Goal: Information Seeking & Learning: Learn about a topic

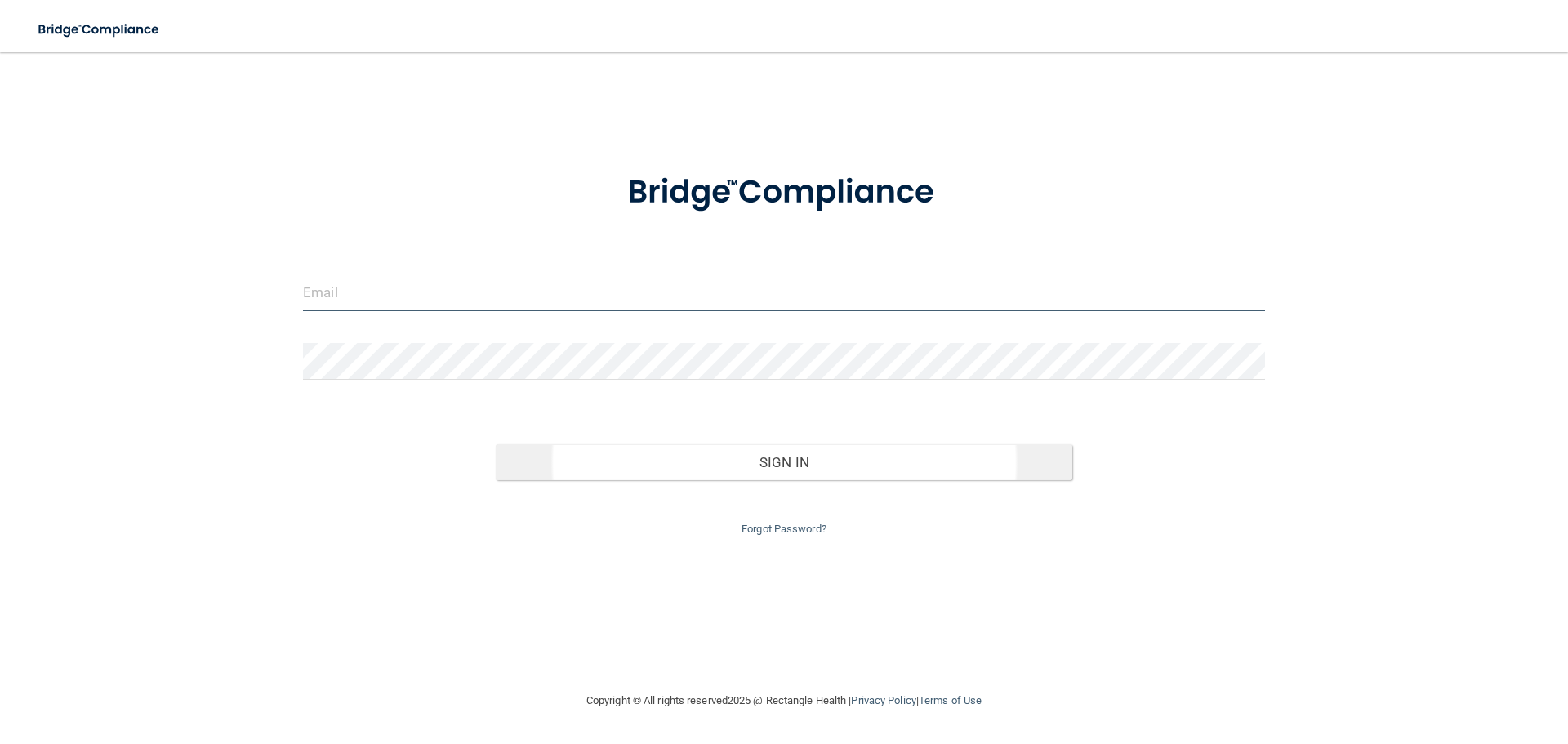
type input "[EMAIL_ADDRESS][DOMAIN_NAME]"
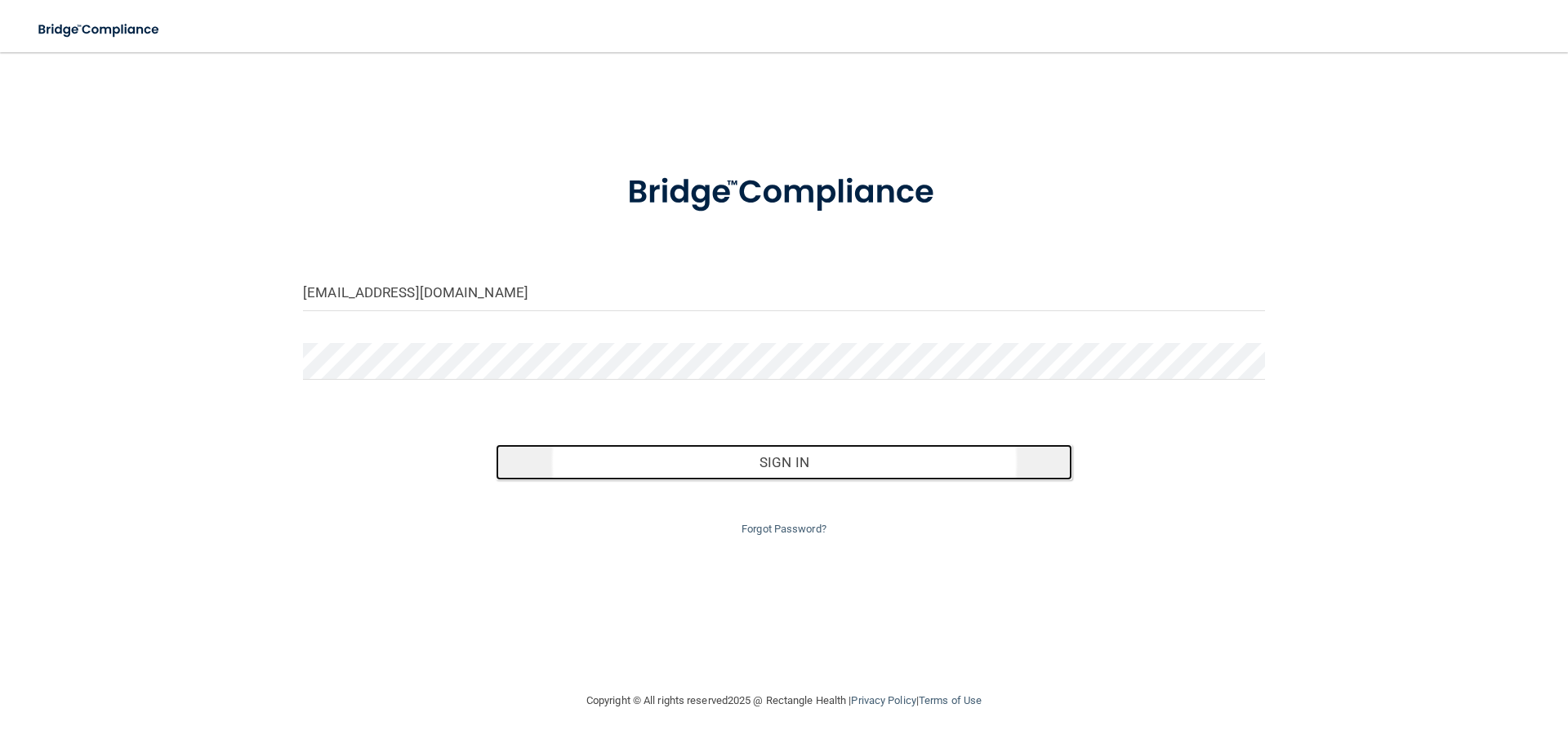
click at [773, 457] on button "Sign In" at bounding box center [784, 462] width 577 height 36
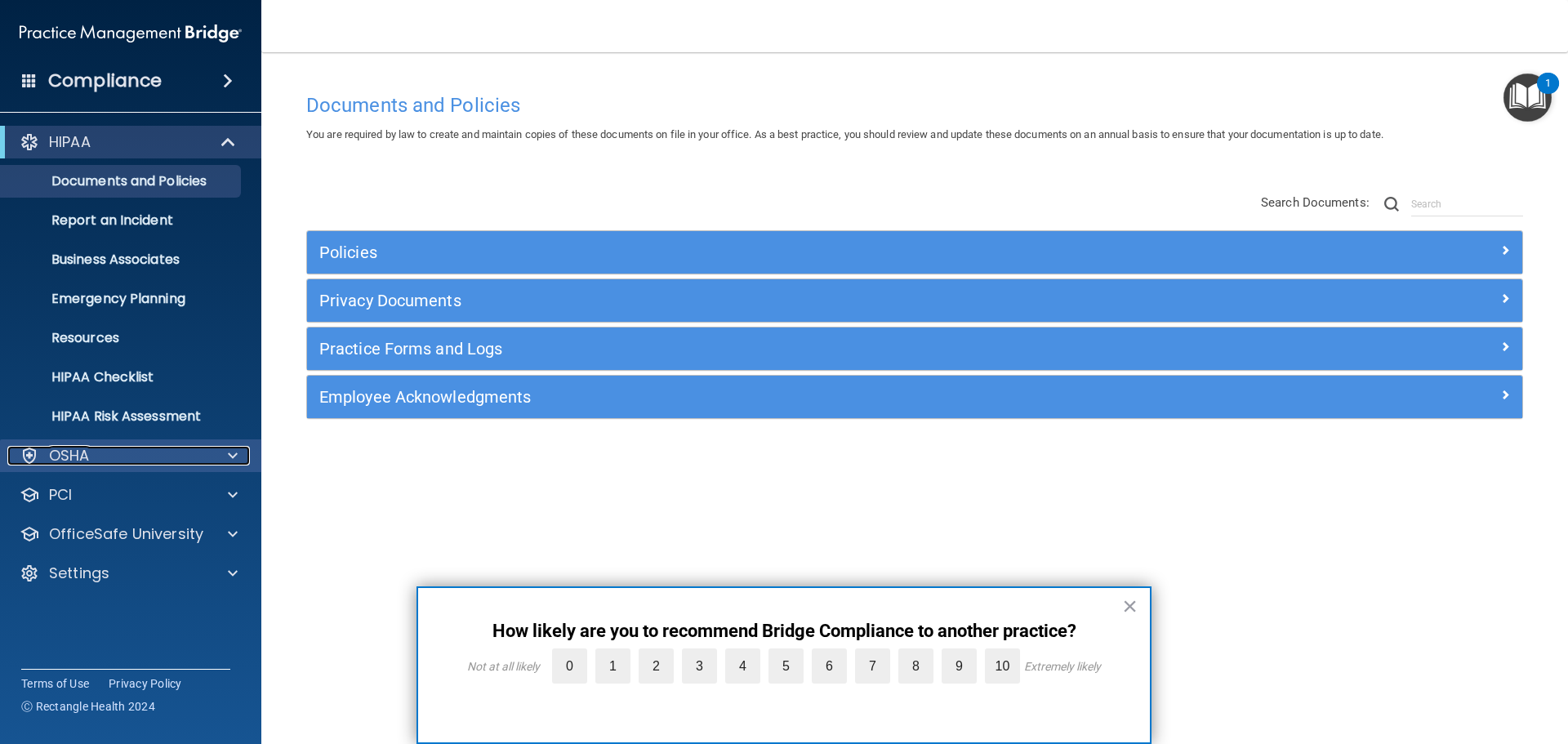
click at [236, 448] on span at bounding box center [232, 456] width 10 height 19
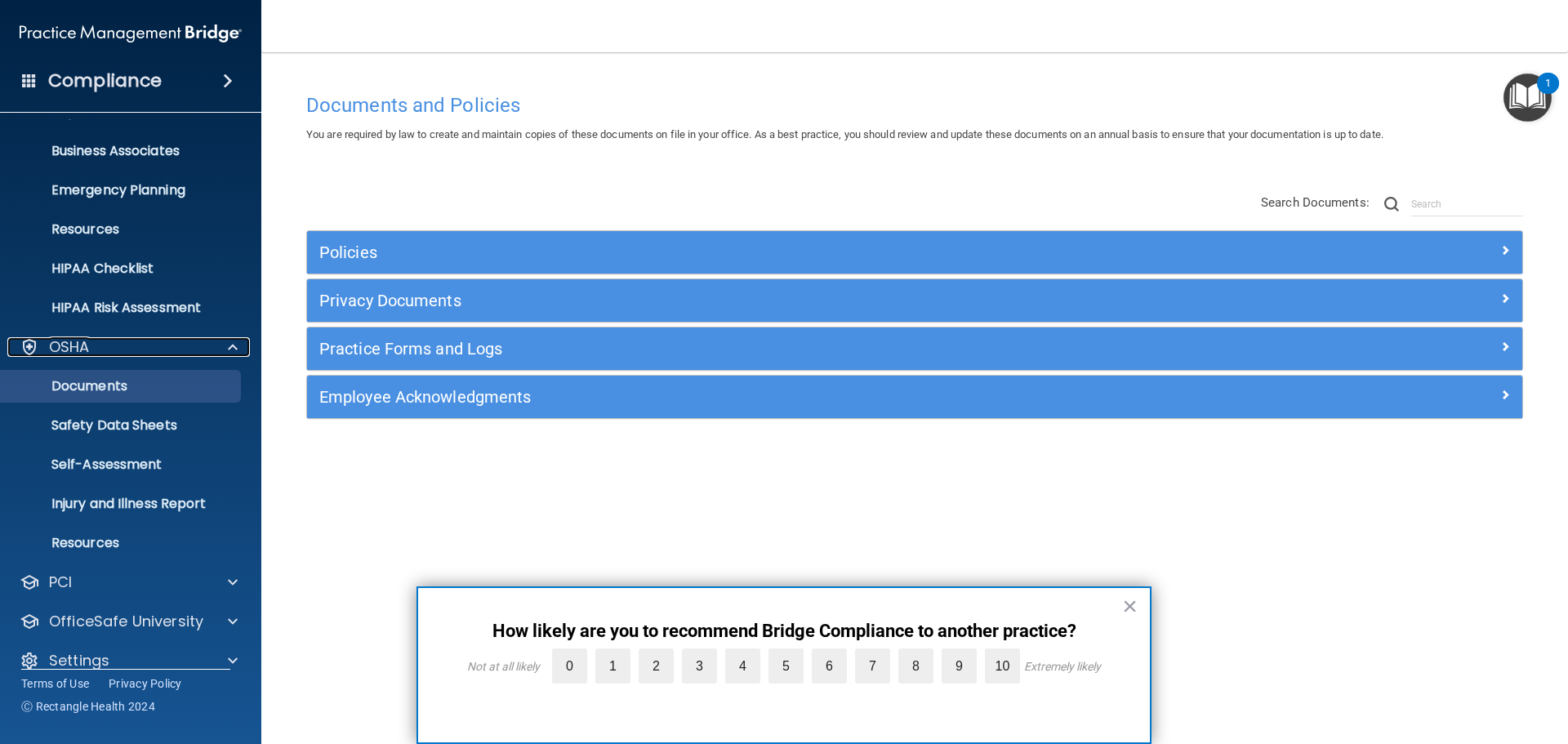
scroll to position [130, 0]
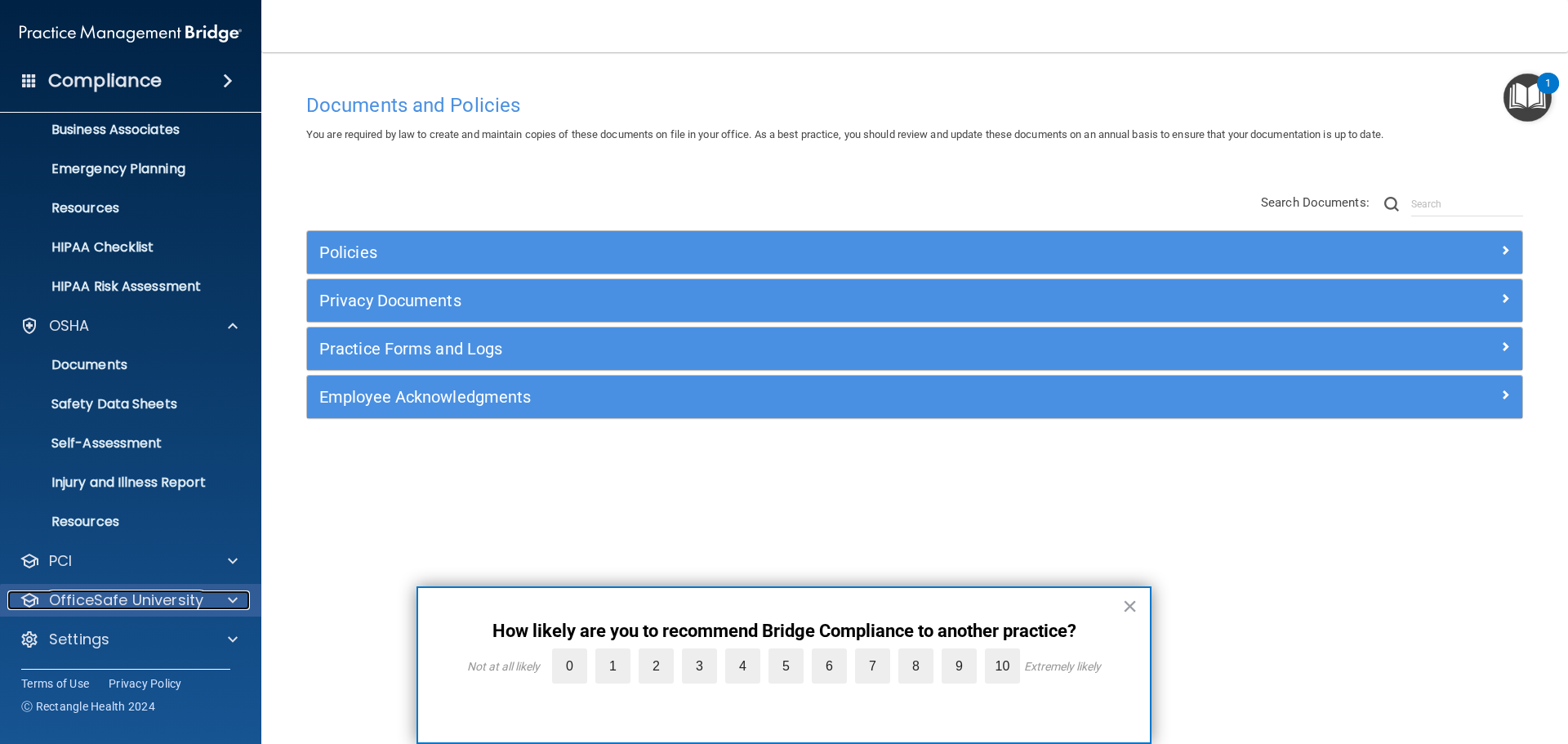
click at [226, 601] on div at bounding box center [230, 601] width 41 height 19
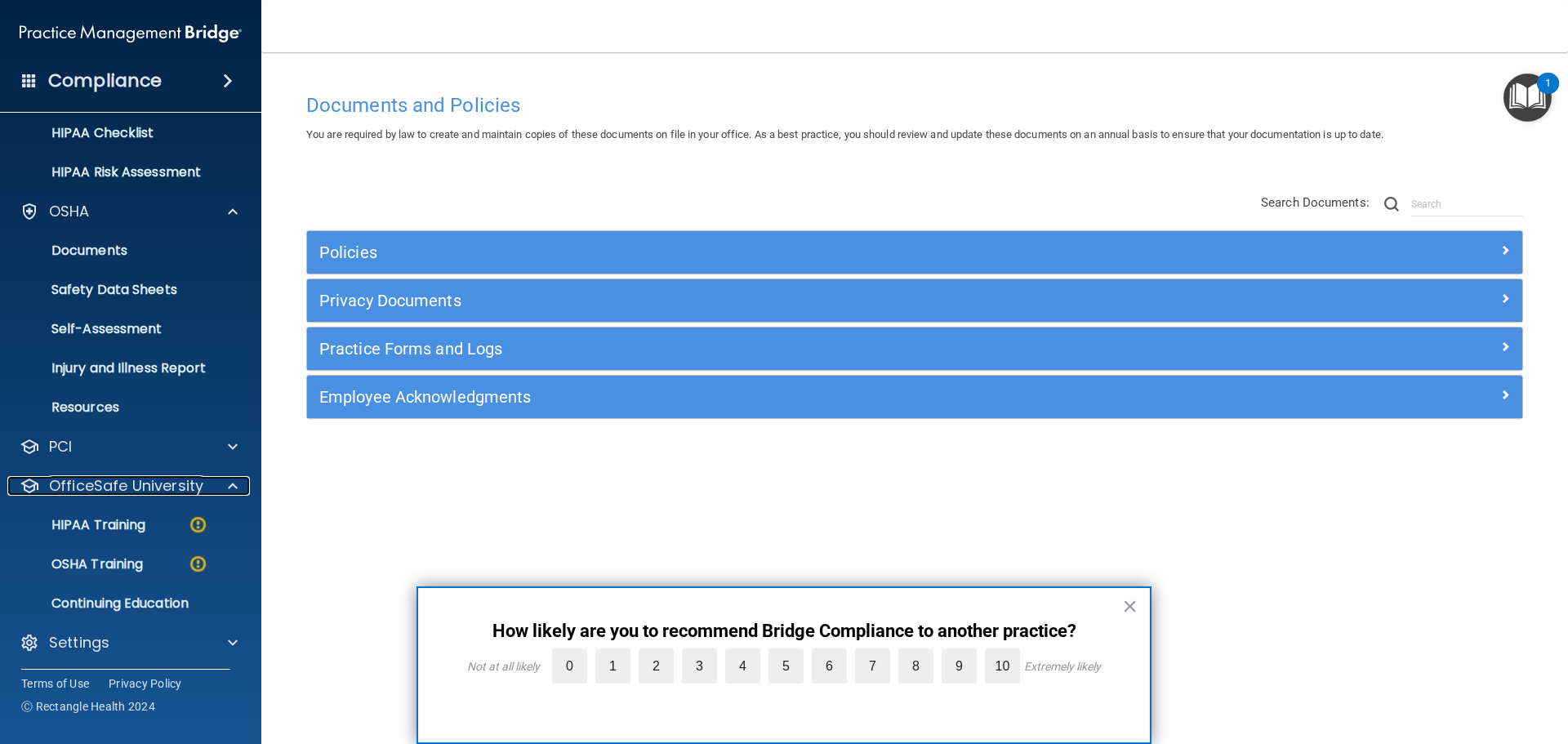
scroll to position [247, 0]
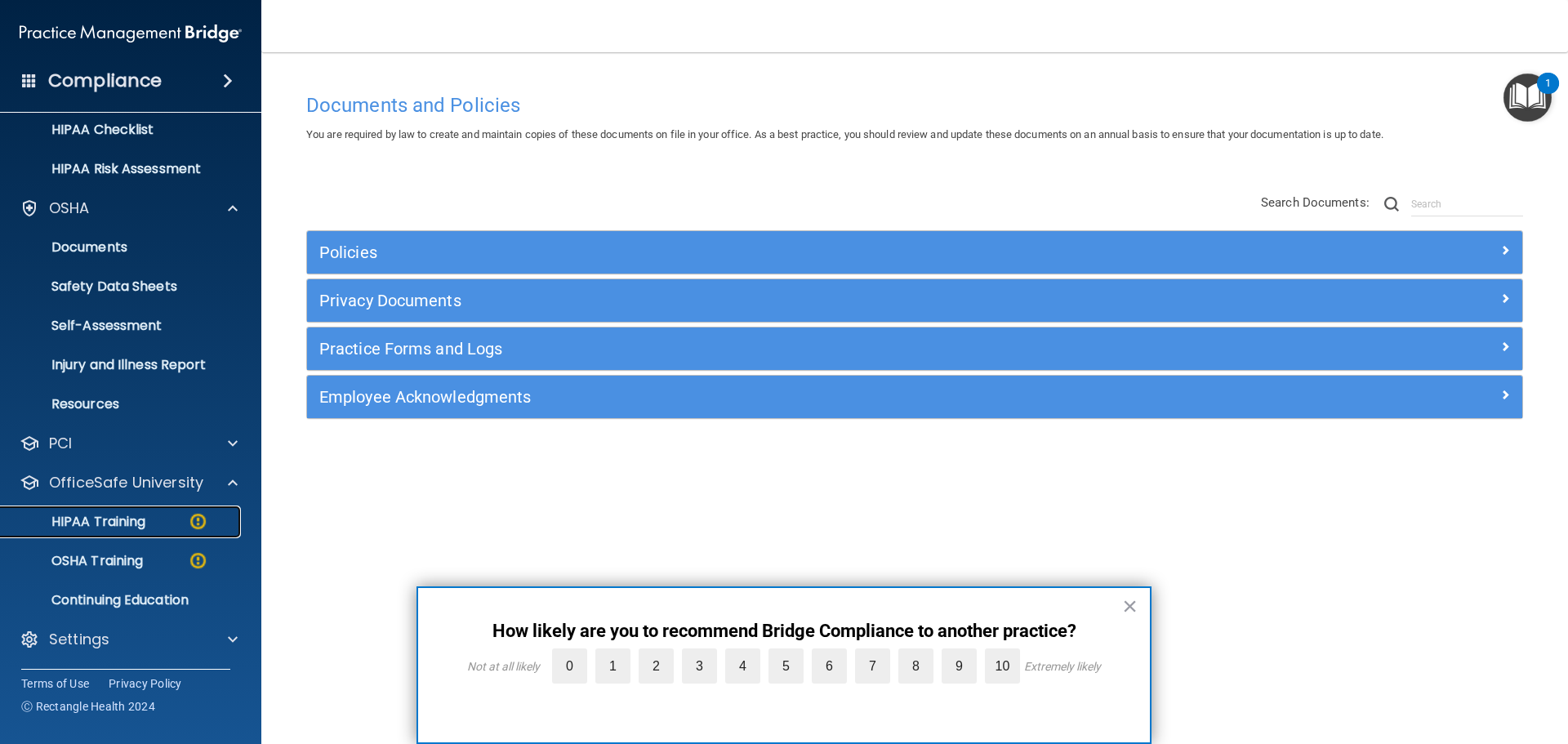
click at [120, 516] on p "HIPAA Training" at bounding box center [78, 522] width 135 height 16
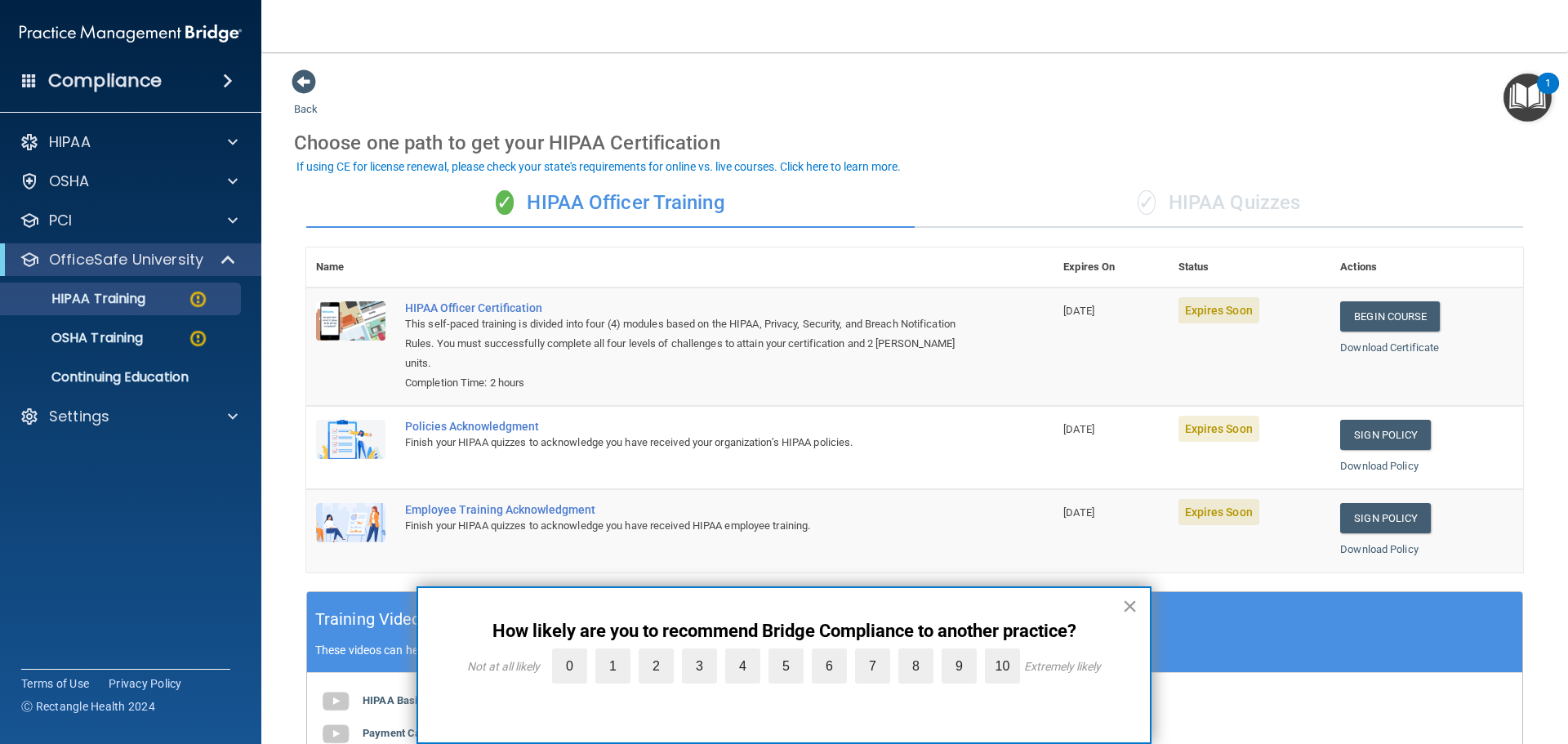
click at [1130, 607] on button "×" at bounding box center [1130, 607] width 16 height 27
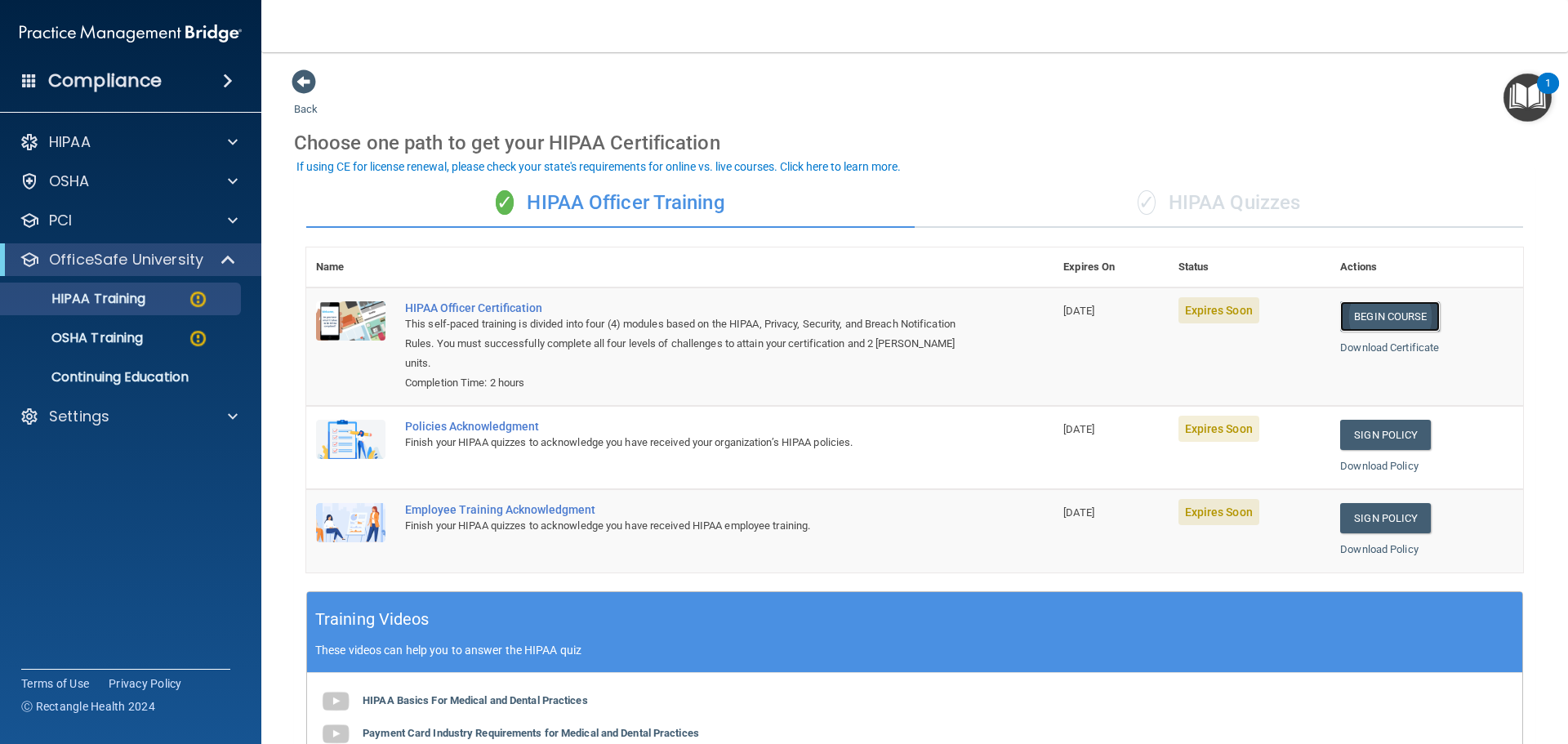
click at [1363, 310] on link "Begin Course" at bounding box center [1389, 316] width 100 height 30
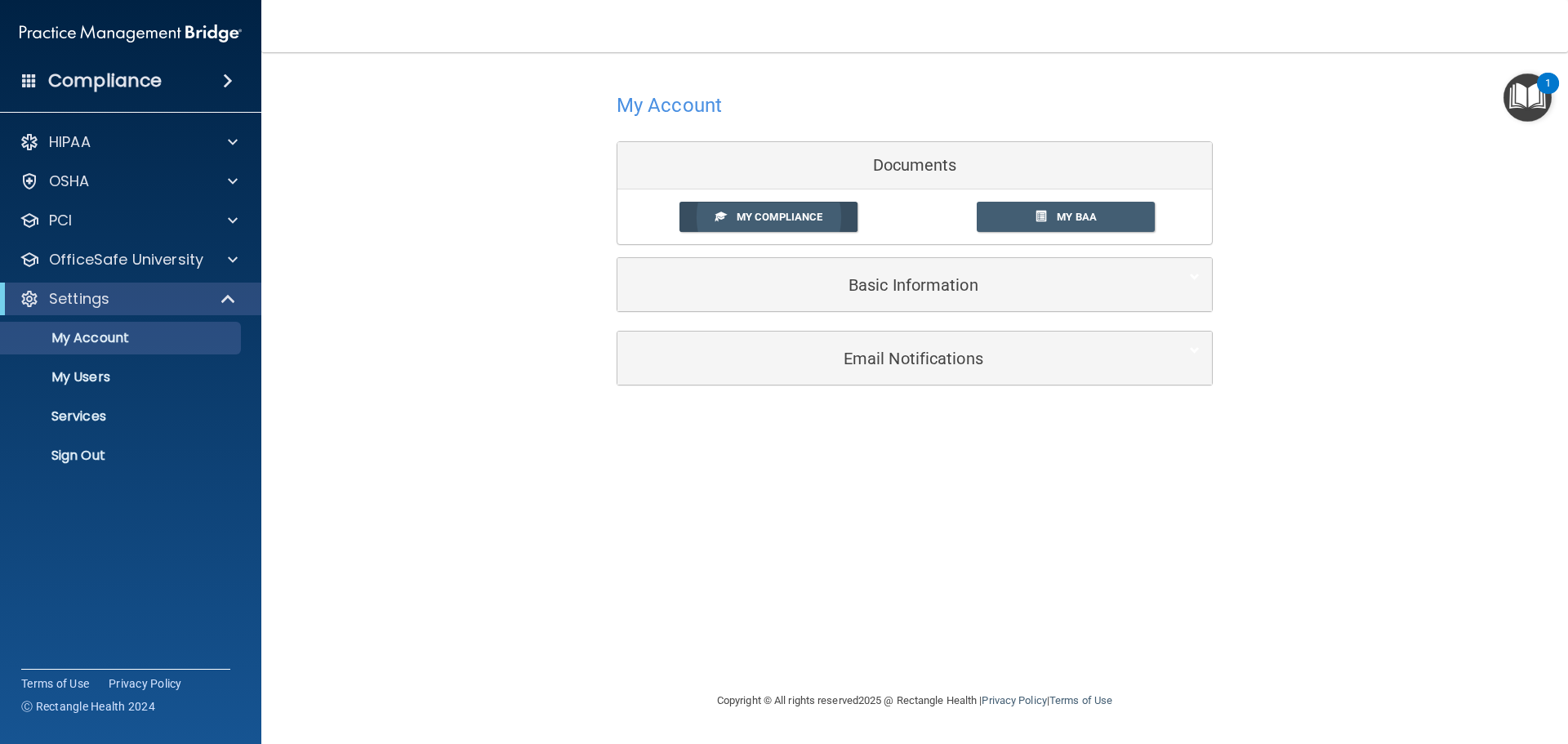
click at [779, 221] on span "My Compliance" at bounding box center [779, 217] width 86 height 12
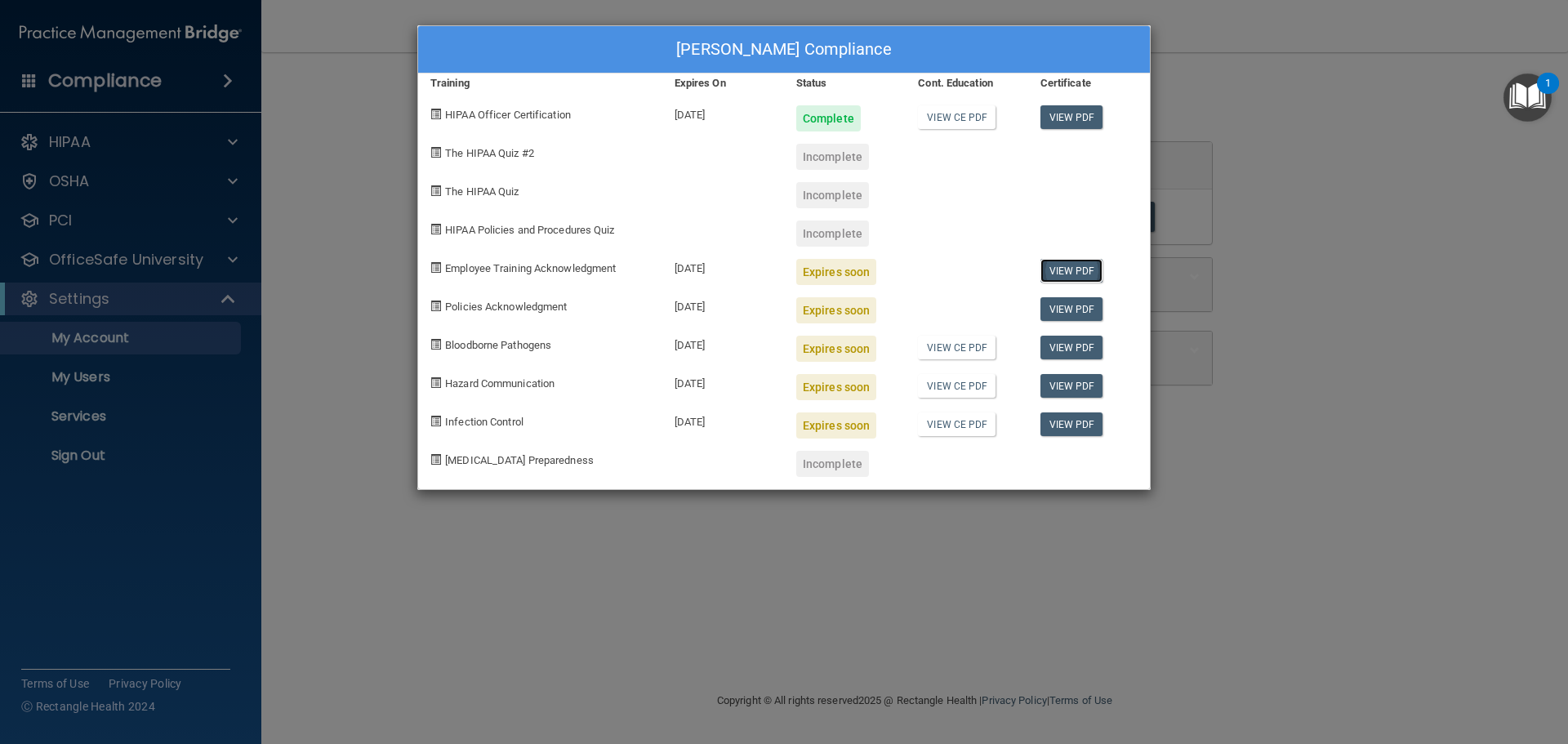
click at [1081, 271] on link "View PDF" at bounding box center [1071, 270] width 63 height 24
click at [977, 553] on div "Miranda Ruleford's Compliance Training Expires On Status Cont. Education Certif…" at bounding box center [784, 372] width 1568 height 744
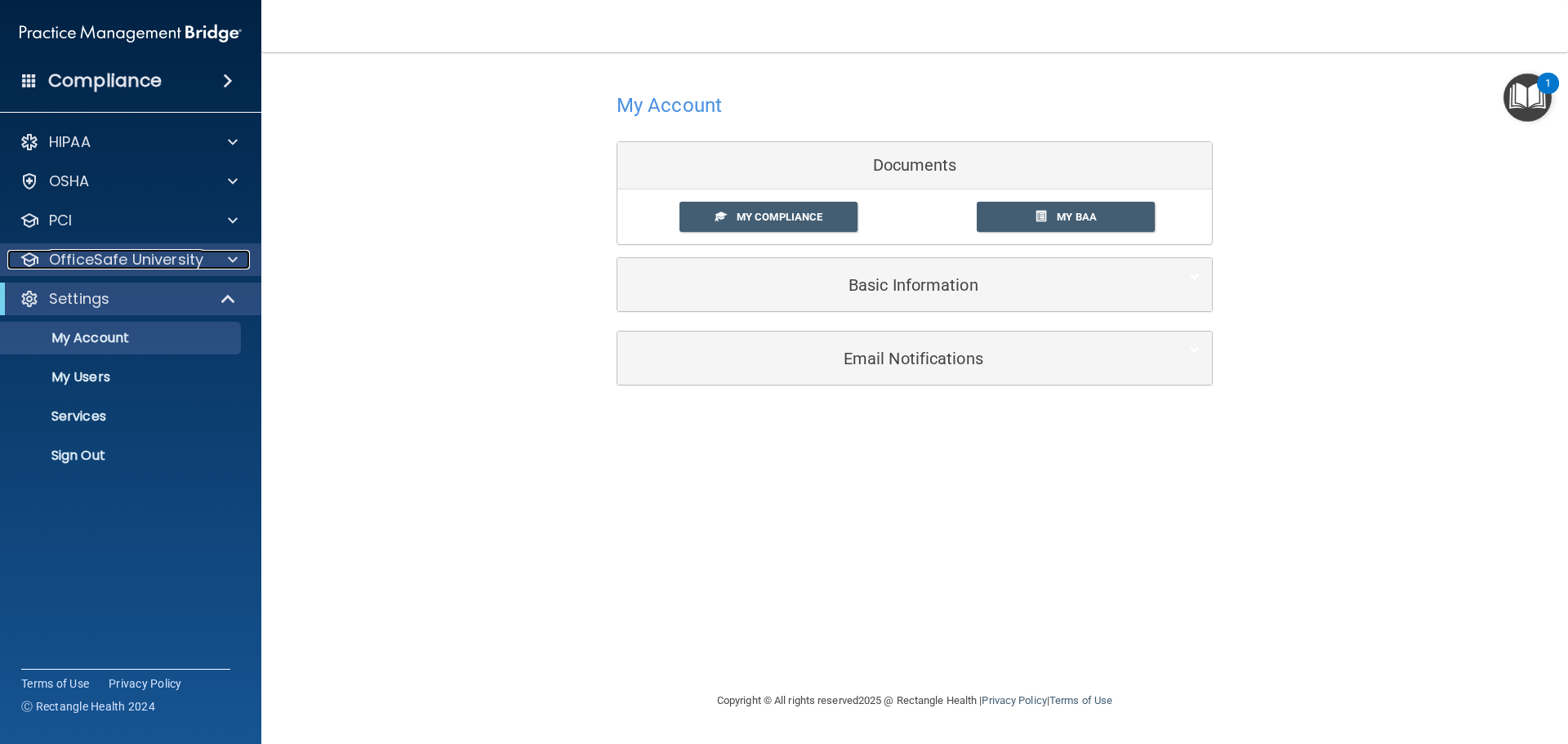
click at [233, 260] on span at bounding box center [232, 260] width 10 height 19
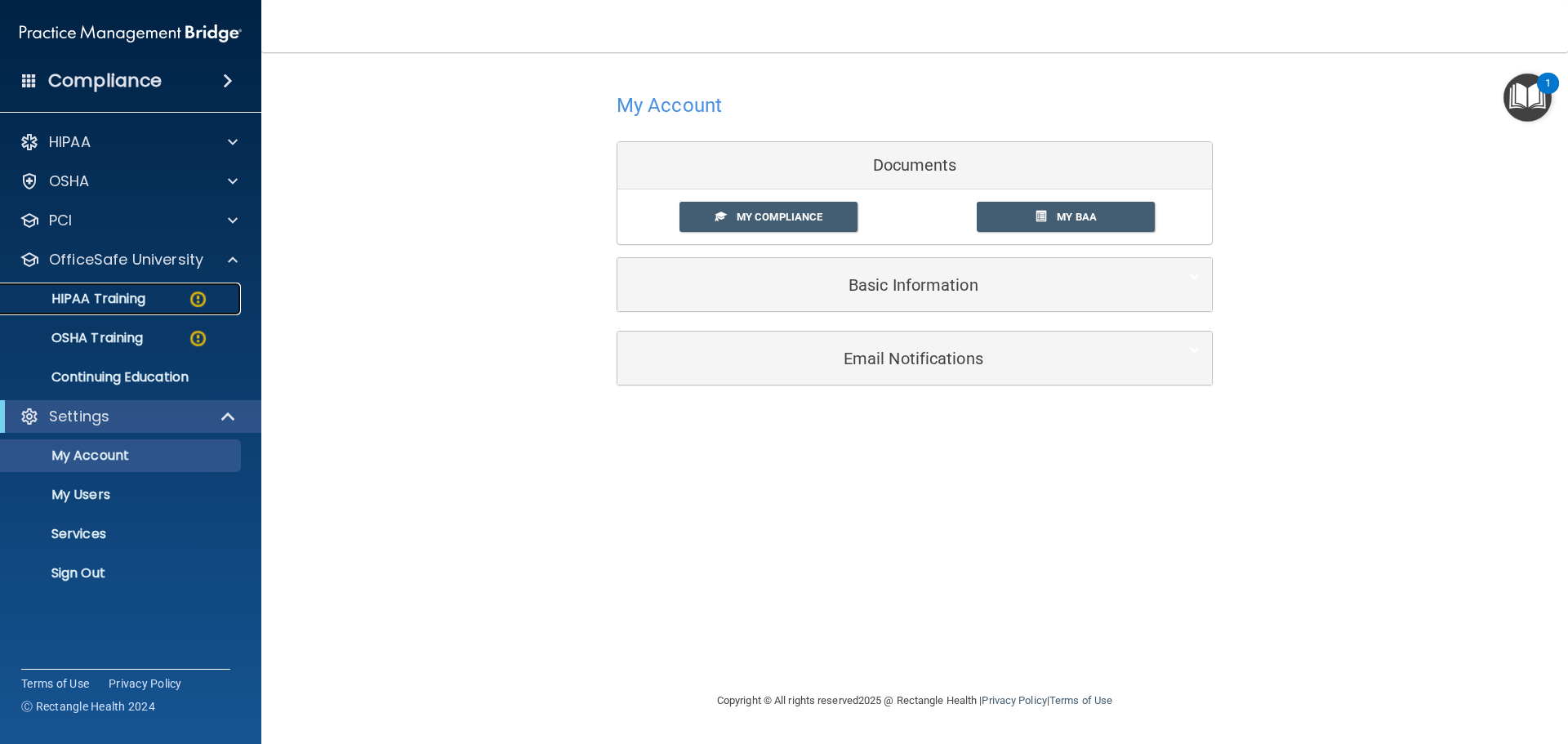
click at [194, 296] on img at bounding box center [197, 298] width 20 height 20
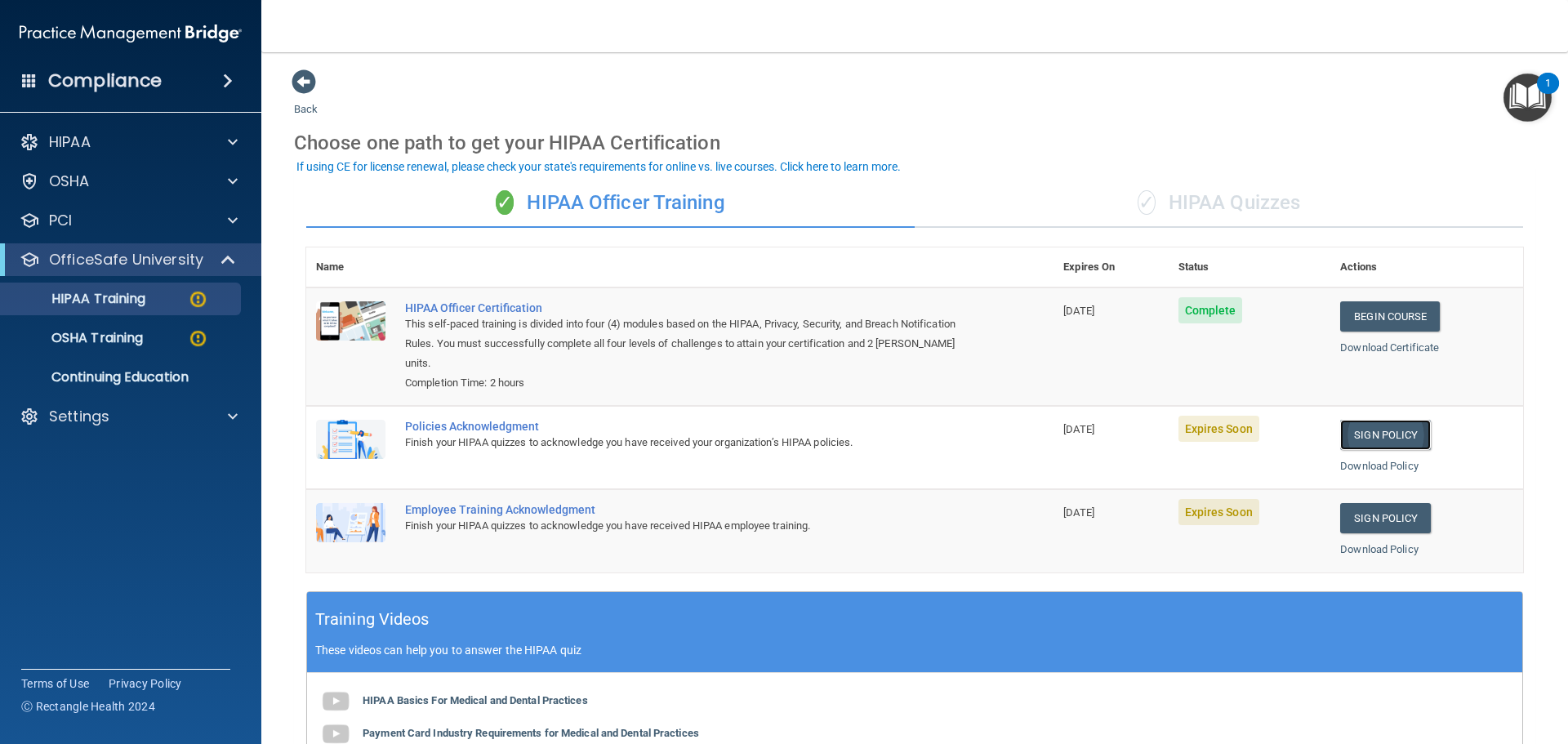
click at [1353, 437] on link "Sign Policy" at bounding box center [1385, 435] width 90 height 30
click at [1387, 438] on link "Sign Policy" at bounding box center [1385, 435] width 90 height 30
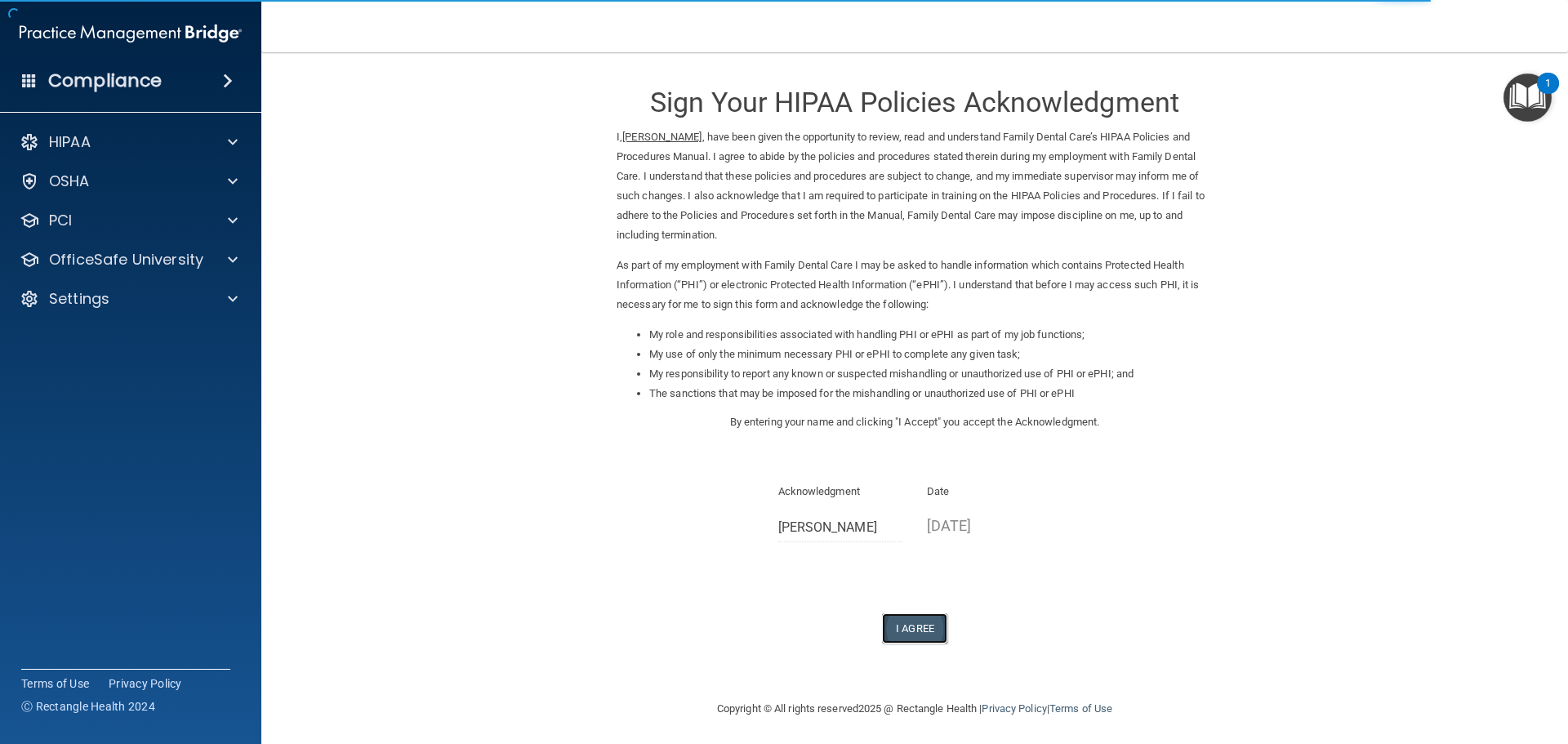
click at [894, 627] on button "I Agree" at bounding box center [915, 629] width 66 height 30
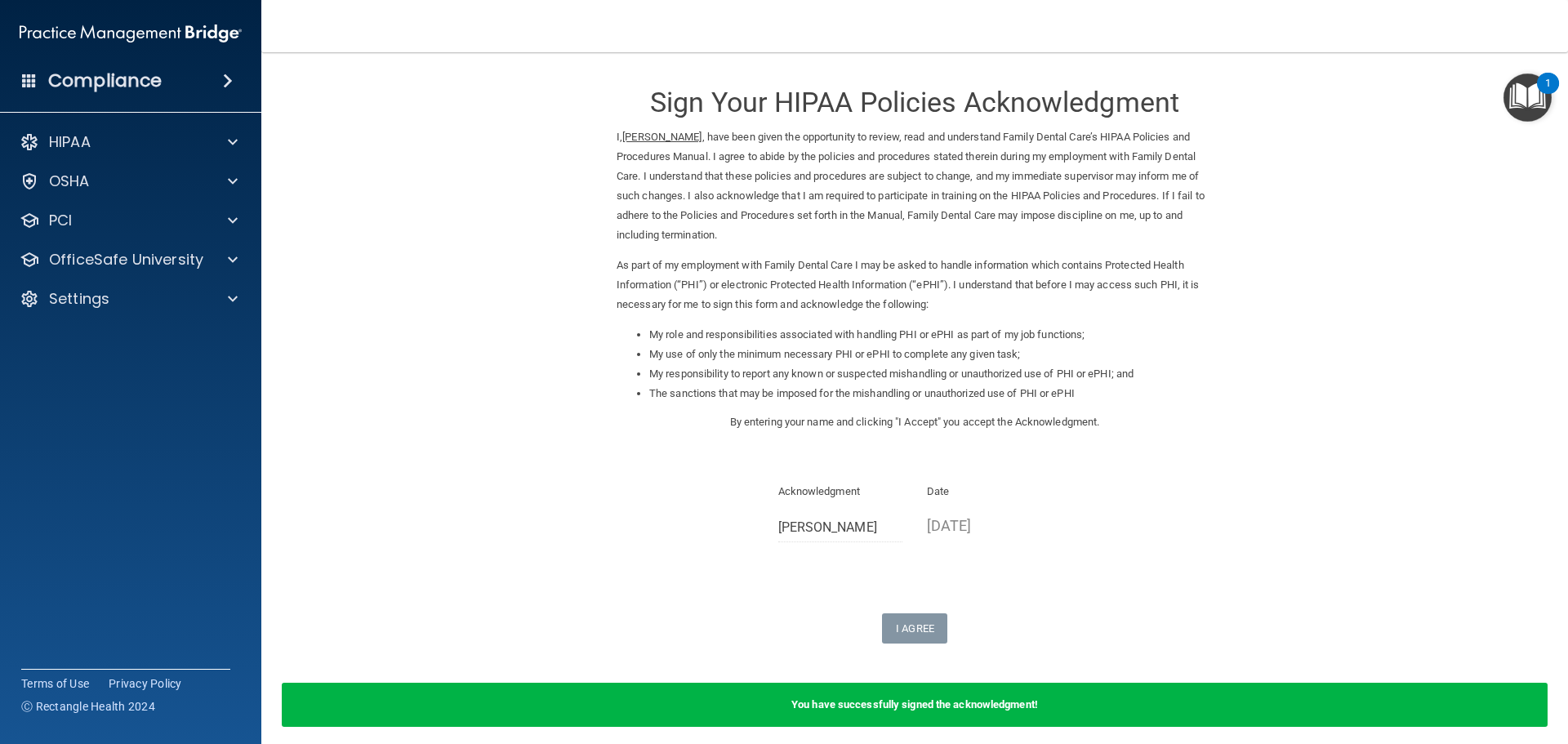
click at [226, 89] on span at bounding box center [228, 81] width 10 height 19
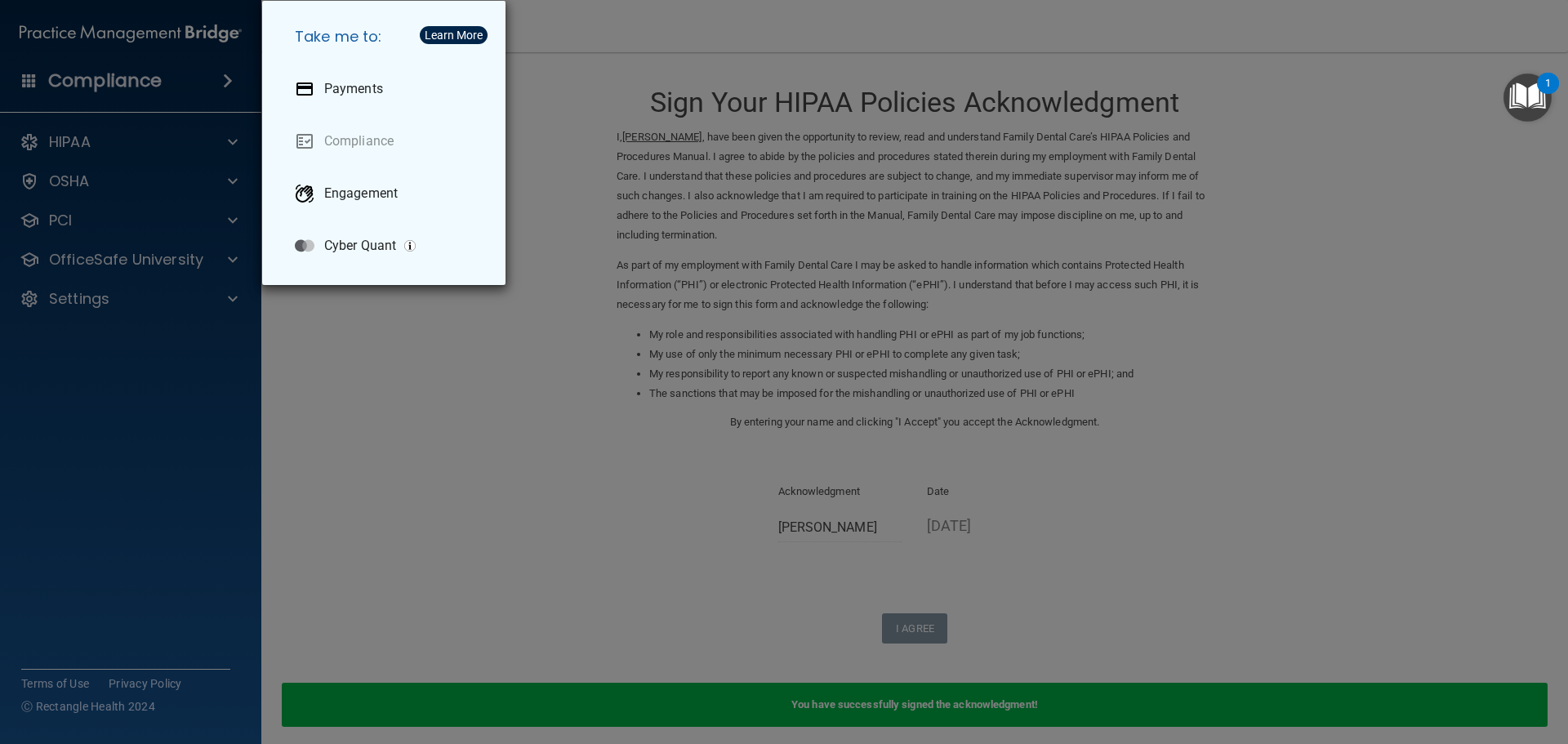
click at [103, 136] on div "Take me to: Payments Compliance Engagement Cyber Quant" at bounding box center [784, 372] width 1568 height 744
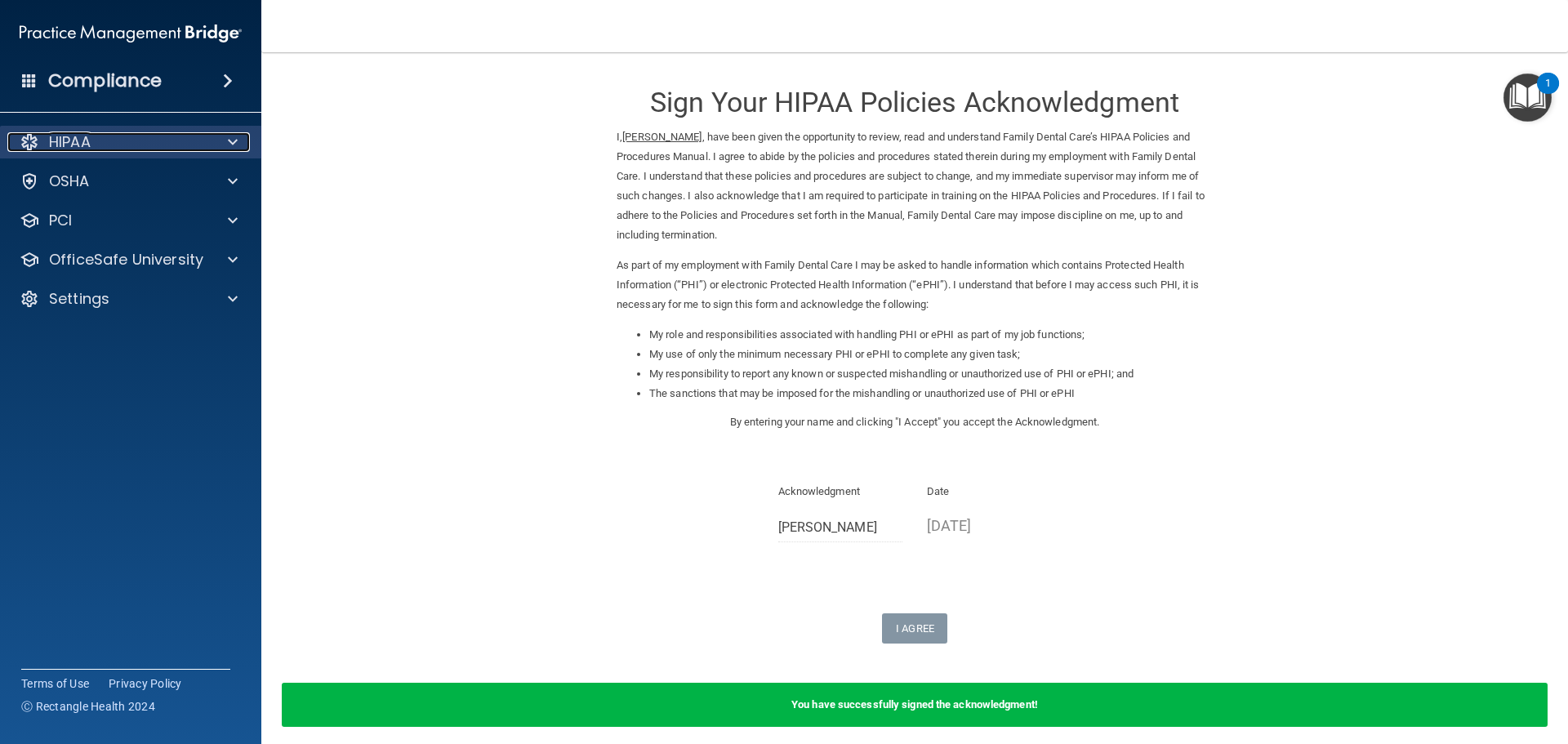
click at [101, 138] on div "HIPAA" at bounding box center [108, 142] width 203 height 19
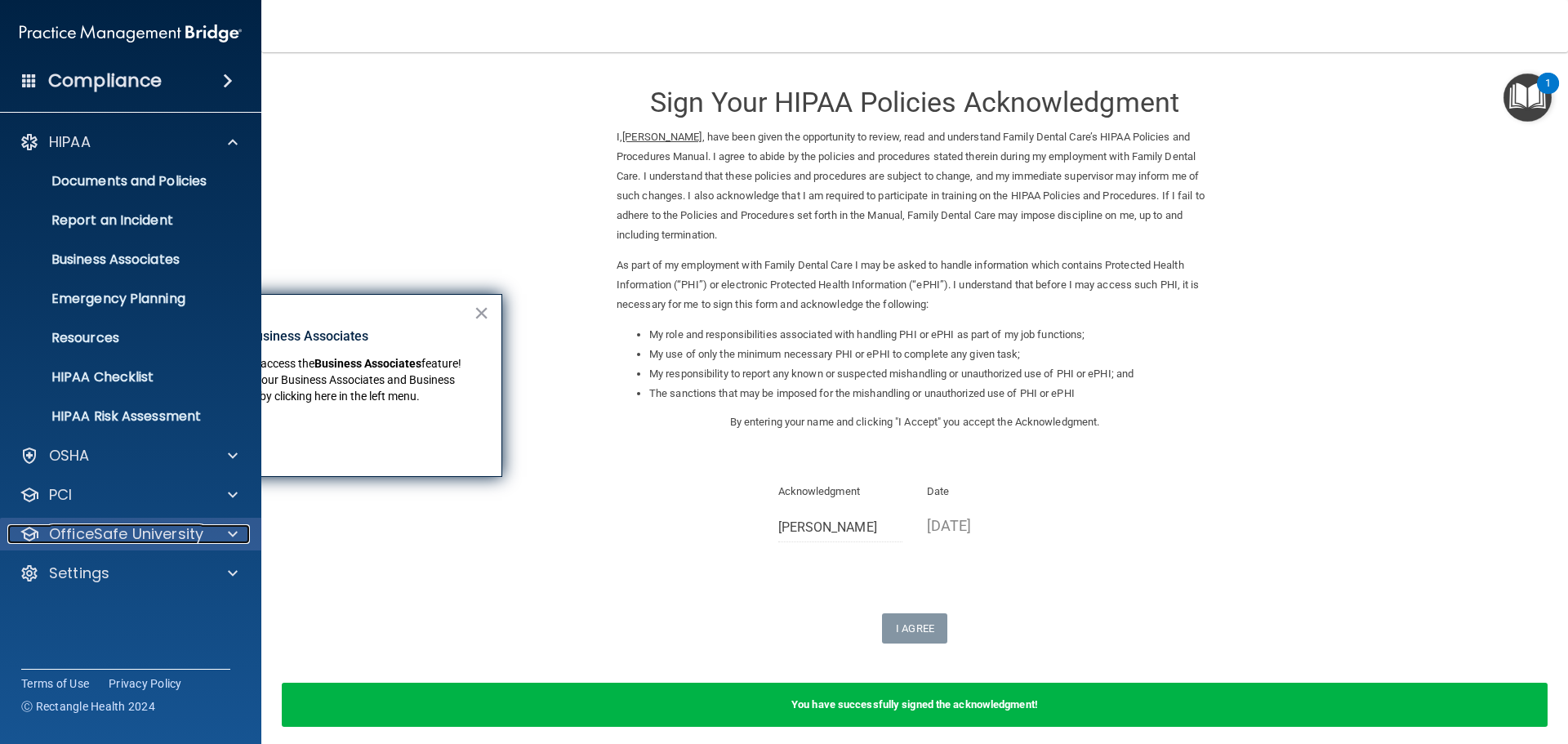
click at [88, 540] on p "OfficeSafe University" at bounding box center [126, 534] width 154 height 19
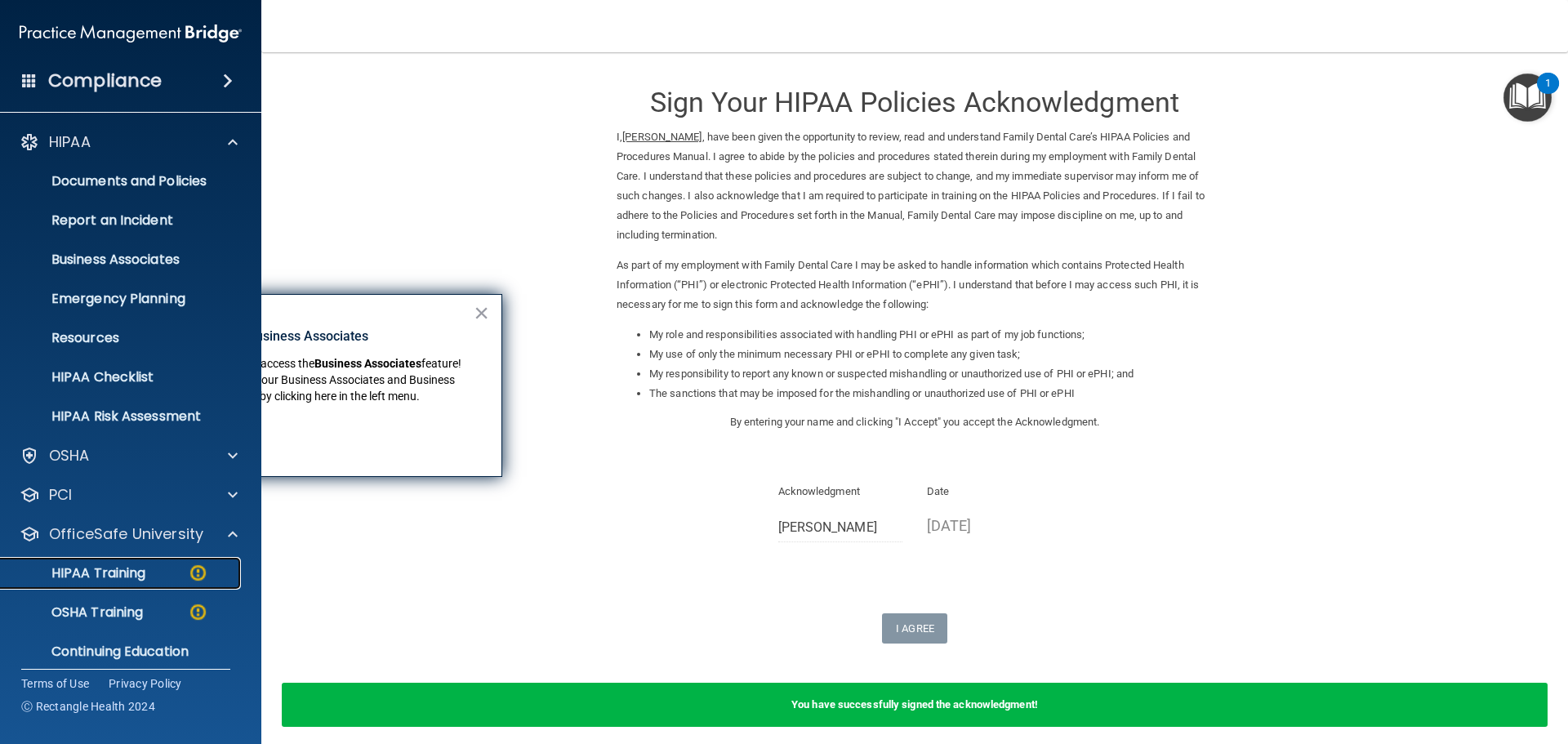
click at [174, 582] on link "HIPAA Training" at bounding box center [112, 573] width 257 height 33
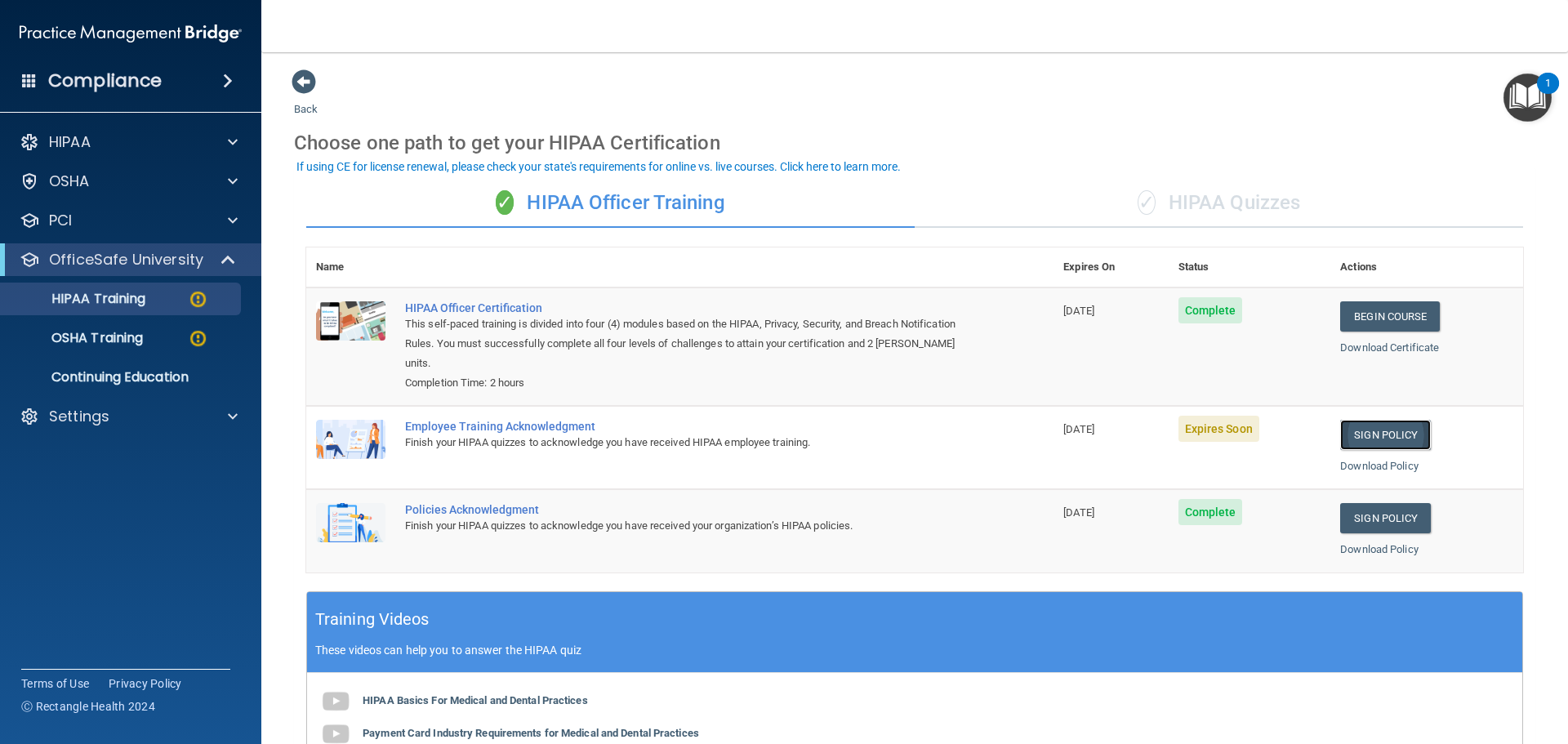
click at [1374, 431] on link "Sign Policy" at bounding box center [1385, 435] width 90 height 30
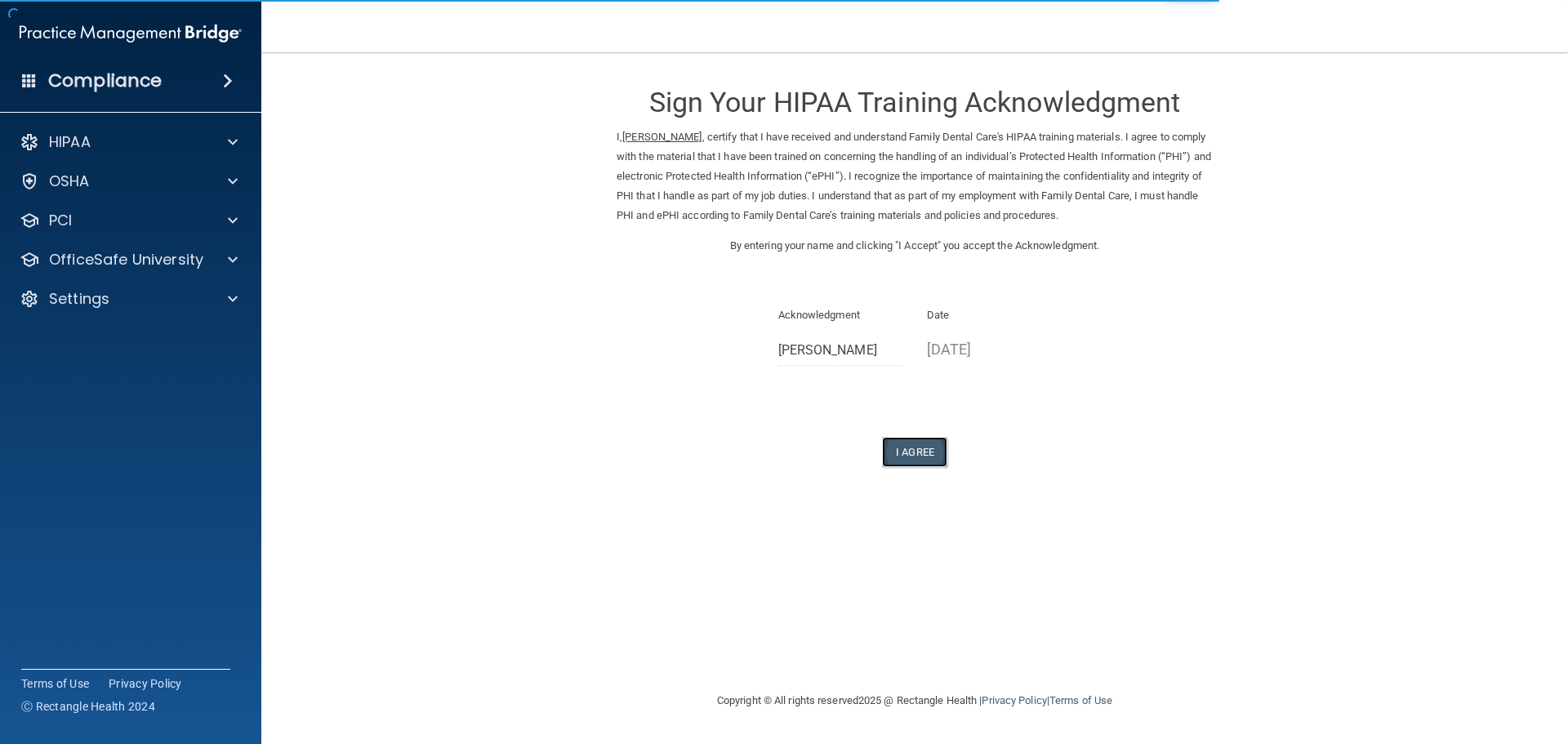
click at [900, 458] on button "I Agree" at bounding box center [915, 452] width 66 height 30
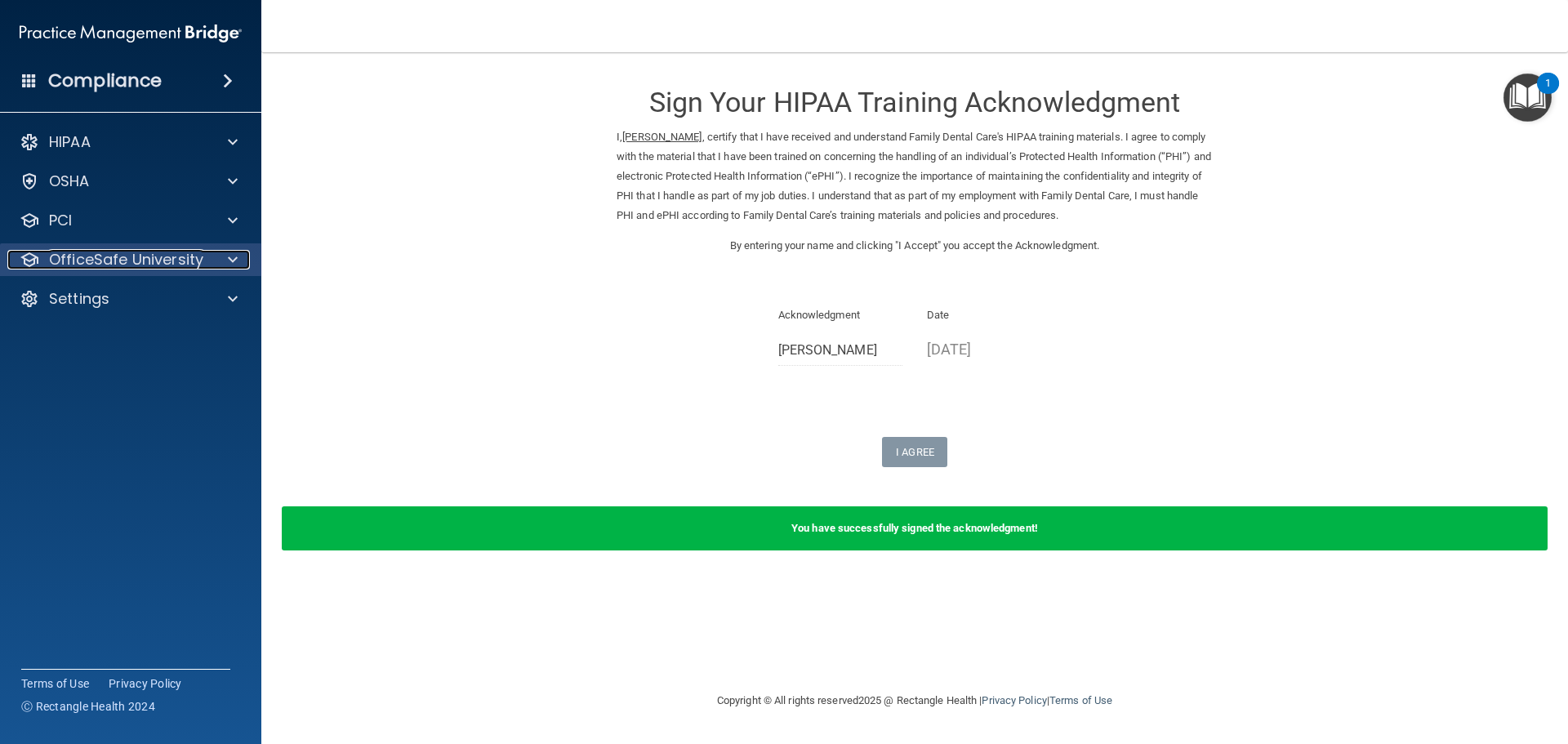
click at [236, 253] on span at bounding box center [232, 260] width 10 height 19
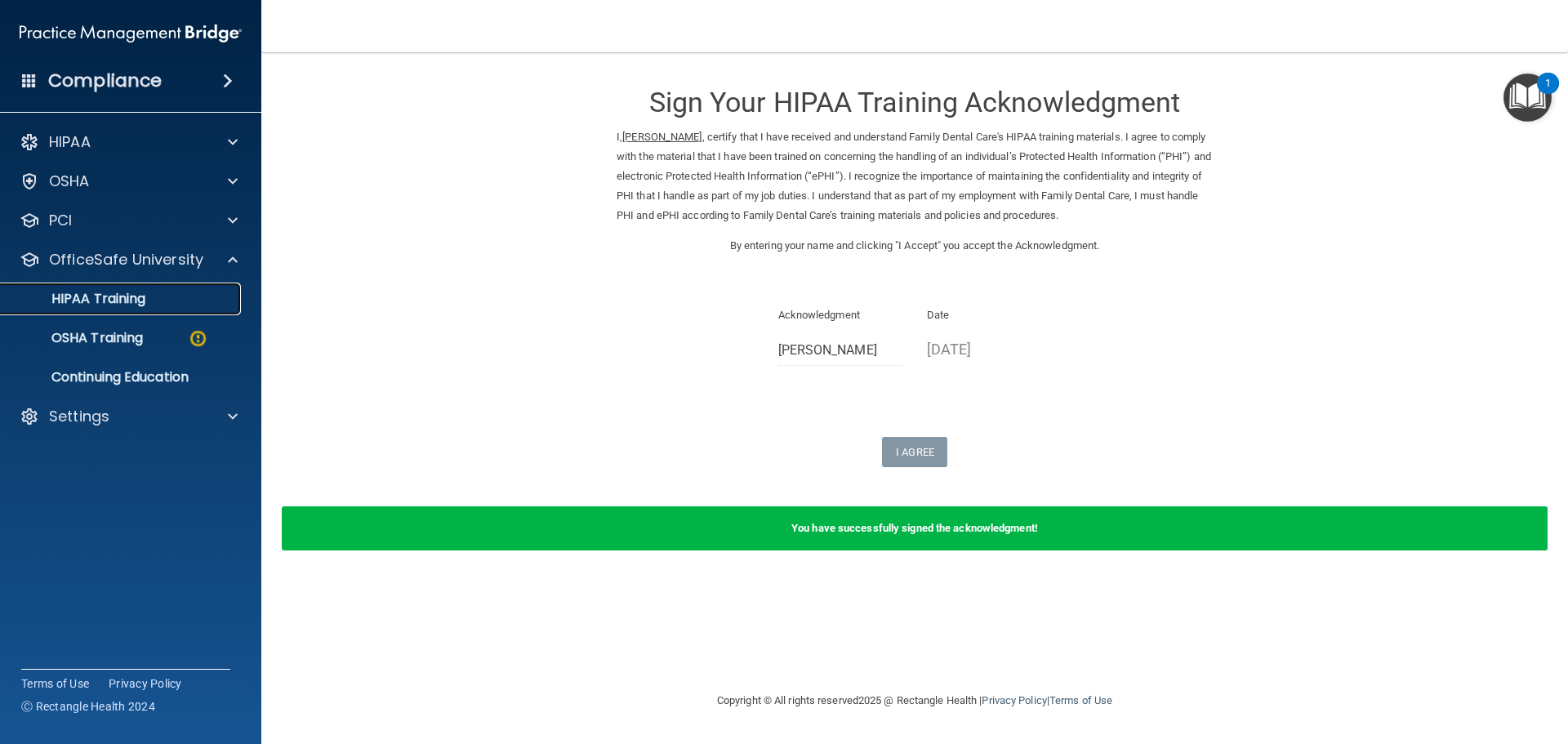
click at [136, 300] on p "HIPAA Training" at bounding box center [78, 298] width 135 height 16
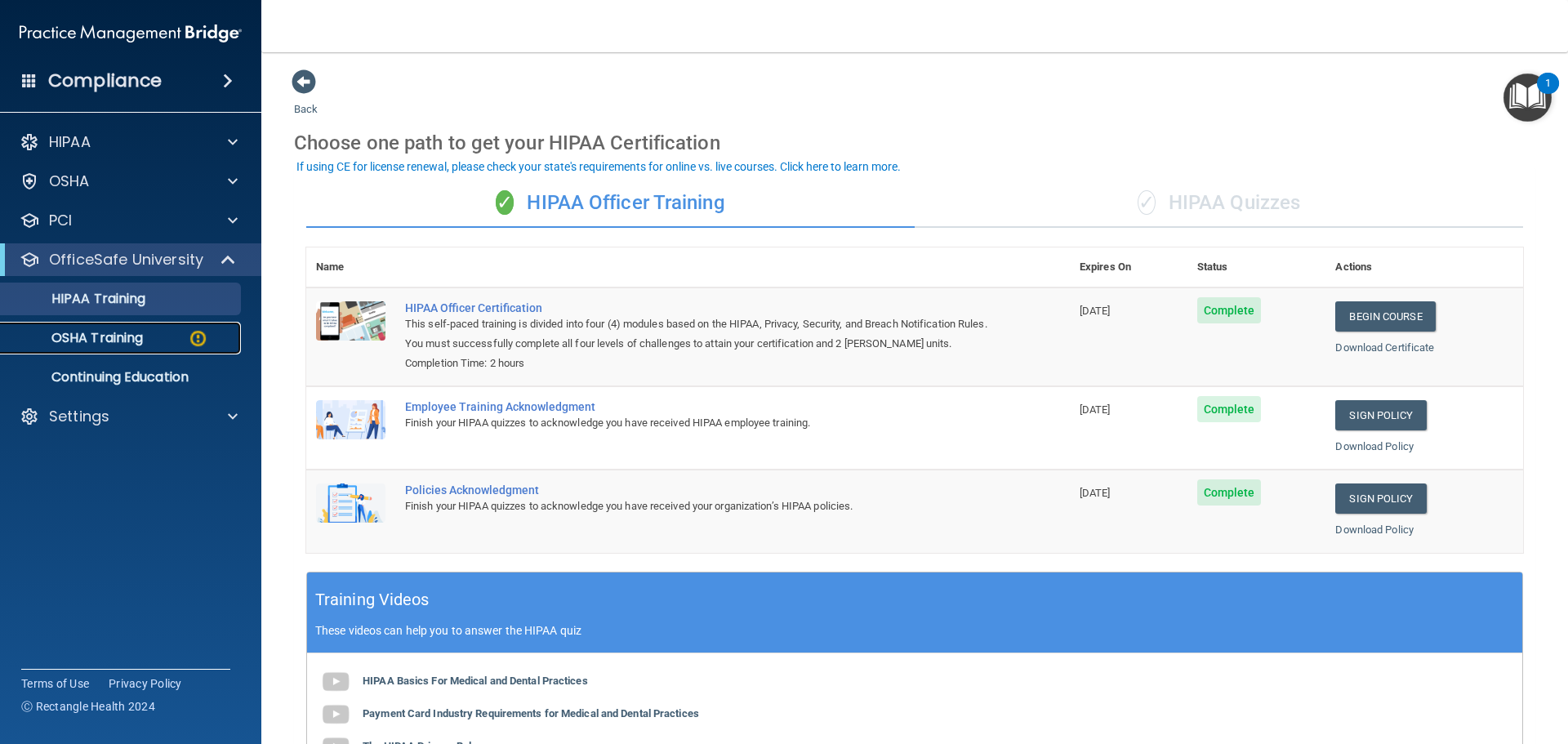
click at [104, 334] on p "OSHA Training" at bounding box center [76, 338] width 132 height 16
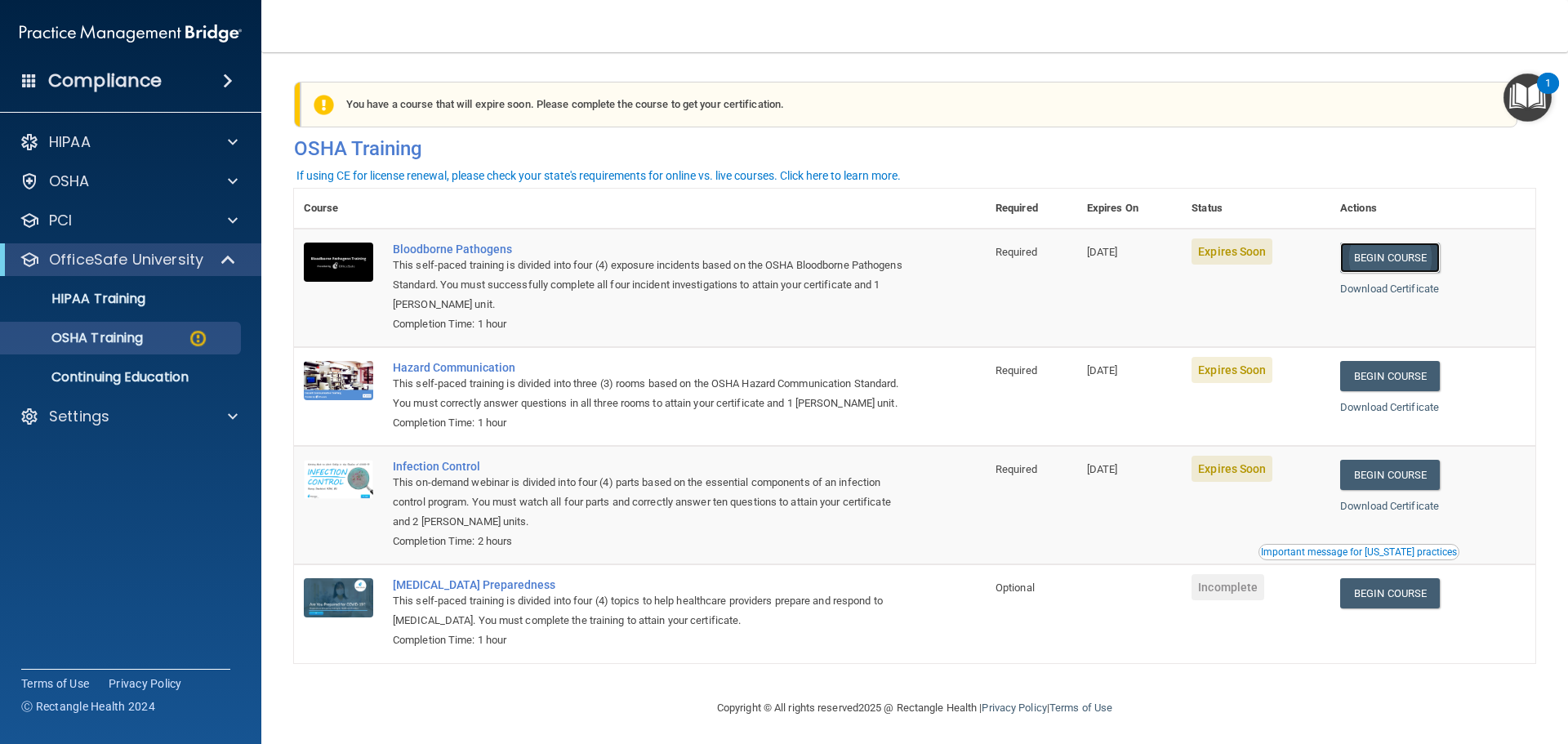
click at [1411, 254] on link "Begin Course" at bounding box center [1389, 258] width 100 height 30
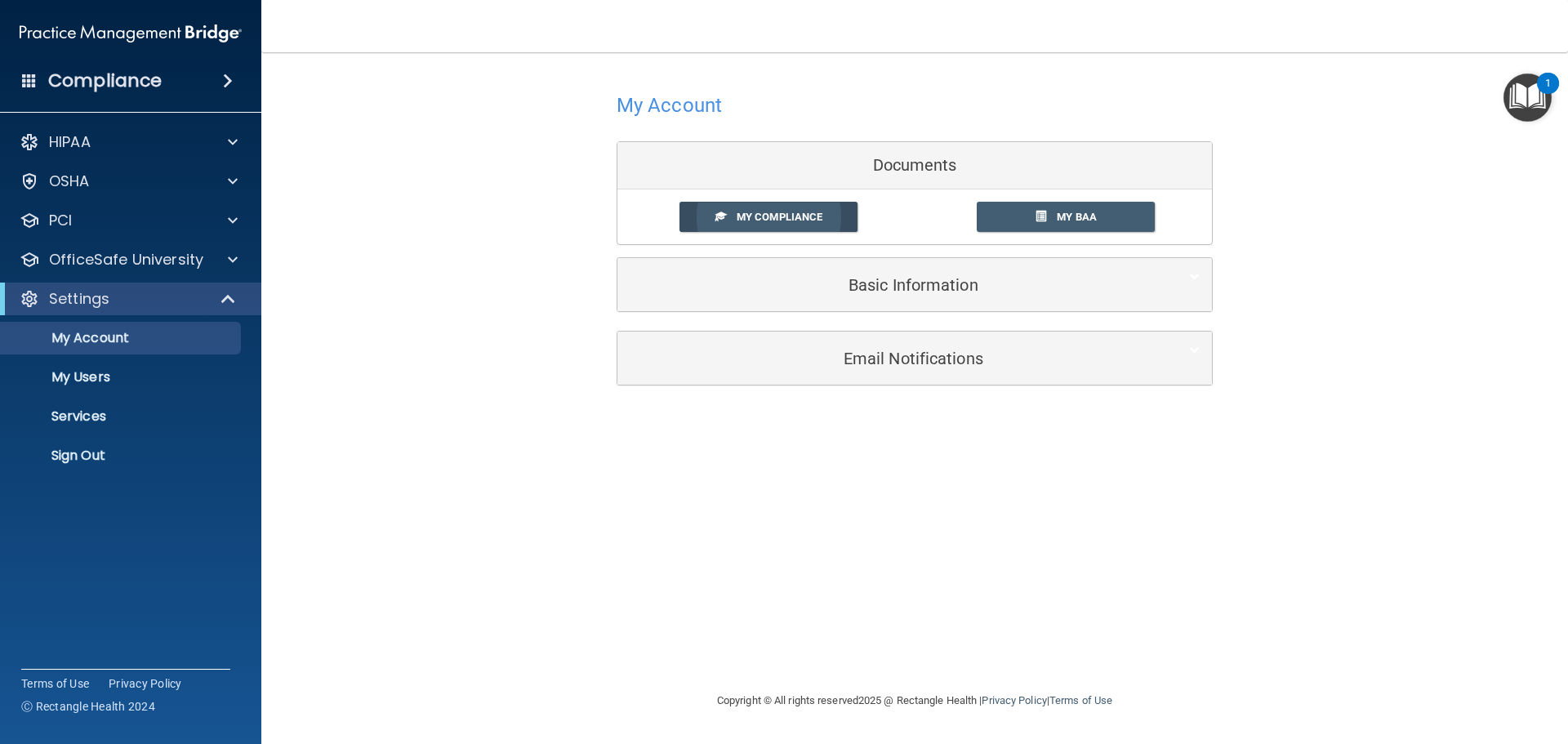
click at [788, 216] on span "My Compliance" at bounding box center [779, 217] width 86 height 12
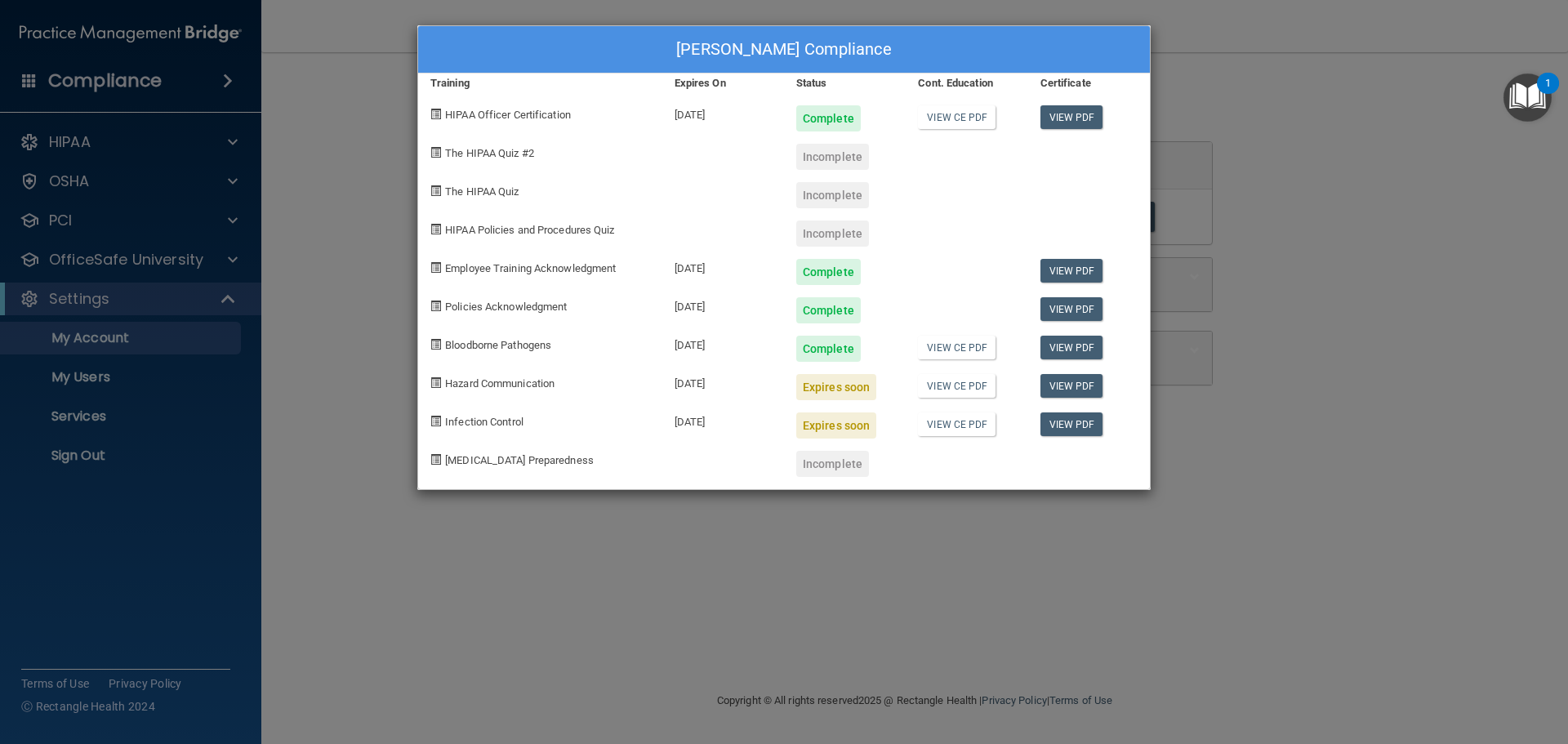
click at [317, 361] on div "Miranda Ruleford's Compliance Training Expires On Status Cont. Education Certif…" at bounding box center [784, 372] width 1568 height 744
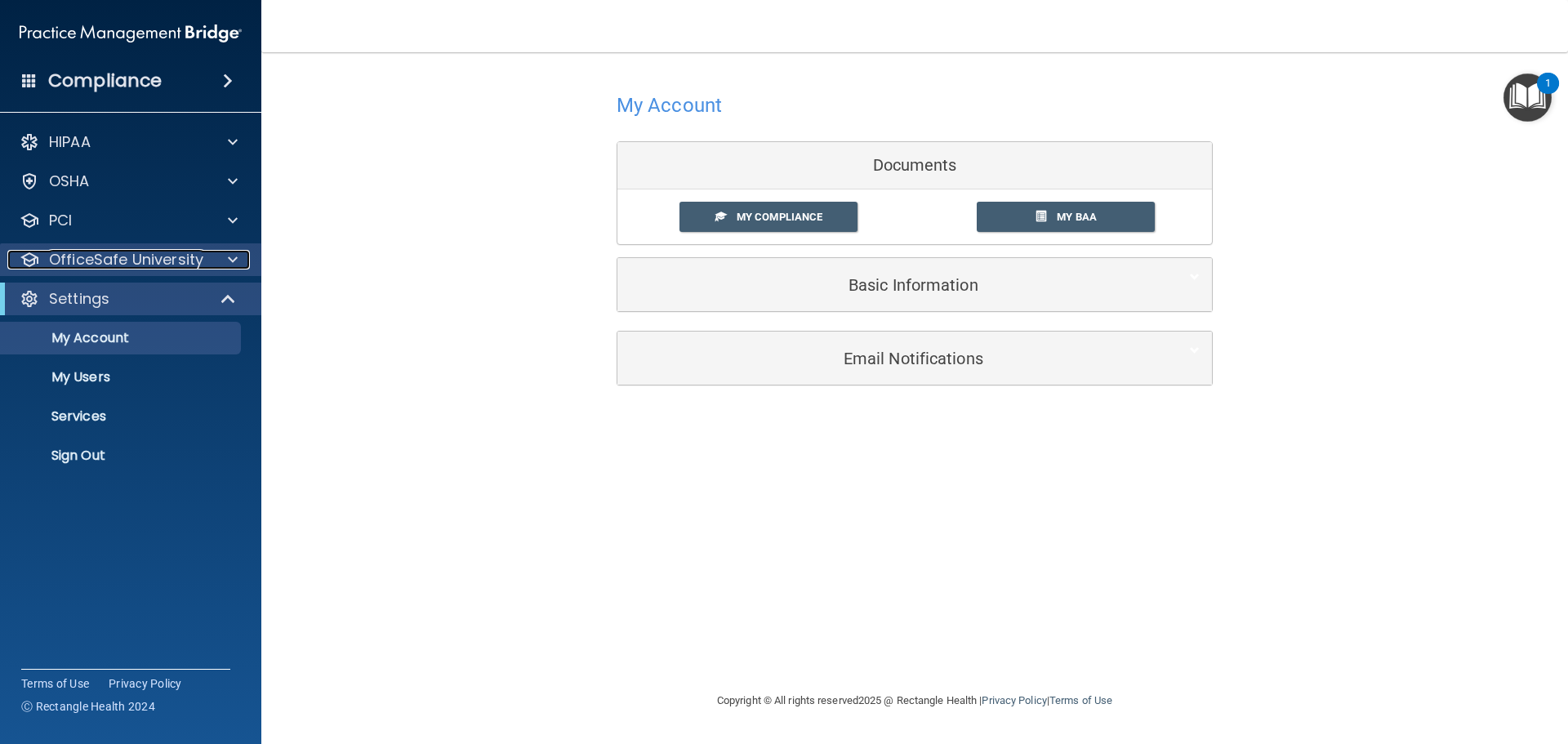
click at [220, 258] on div at bounding box center [230, 260] width 41 height 19
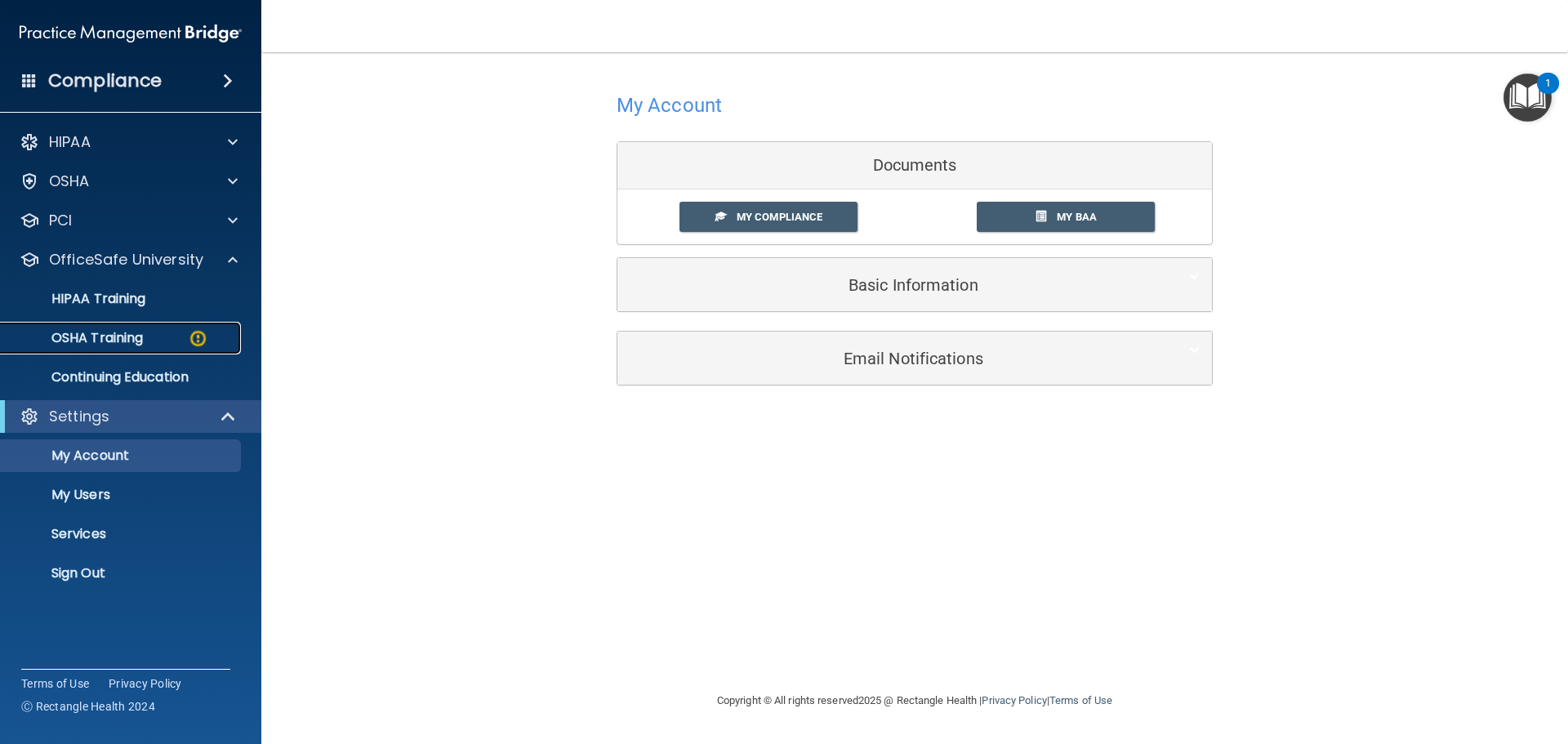
click at [135, 332] on p "OSHA Training" at bounding box center [76, 338] width 132 height 16
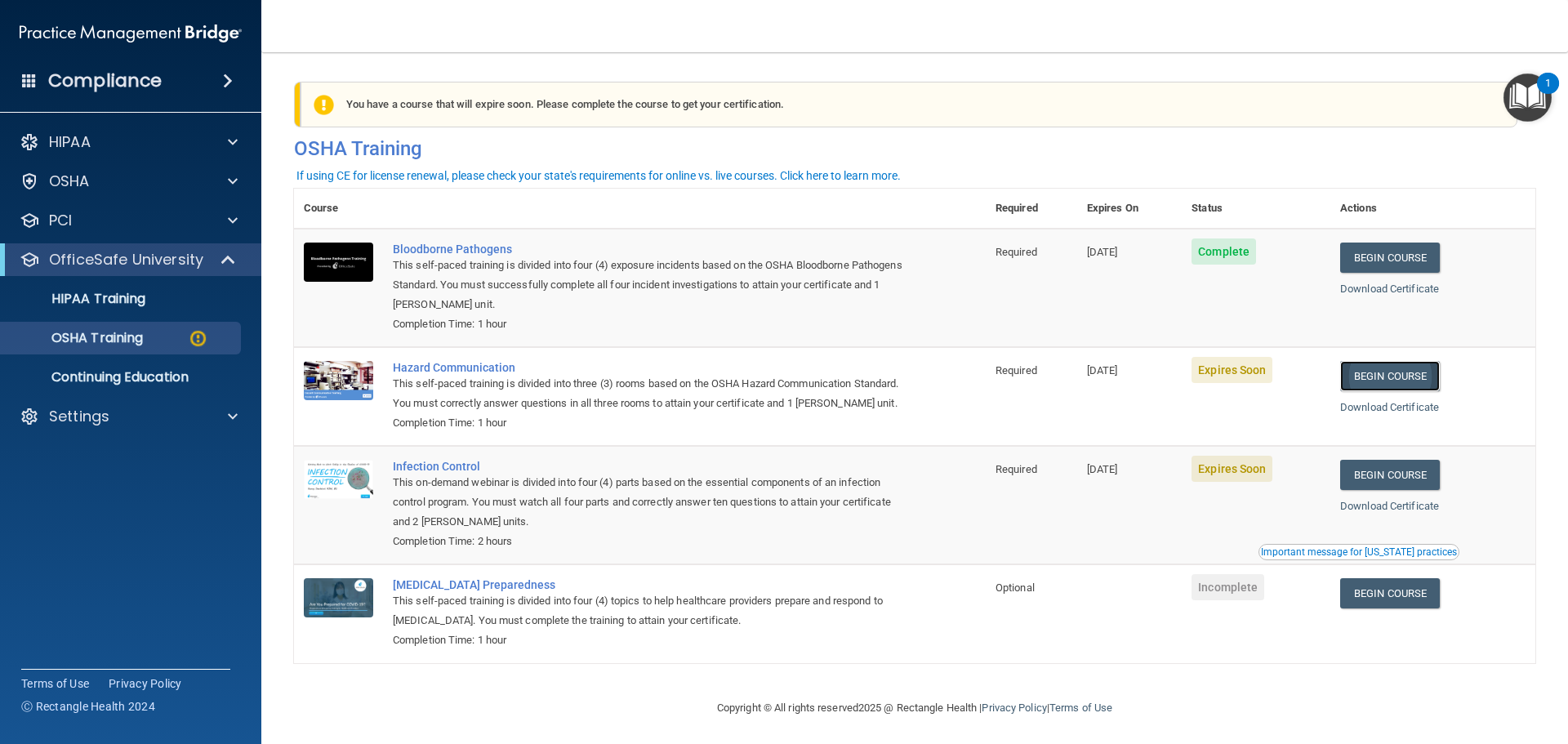
click at [1381, 376] on link "Begin Course" at bounding box center [1389, 376] width 100 height 30
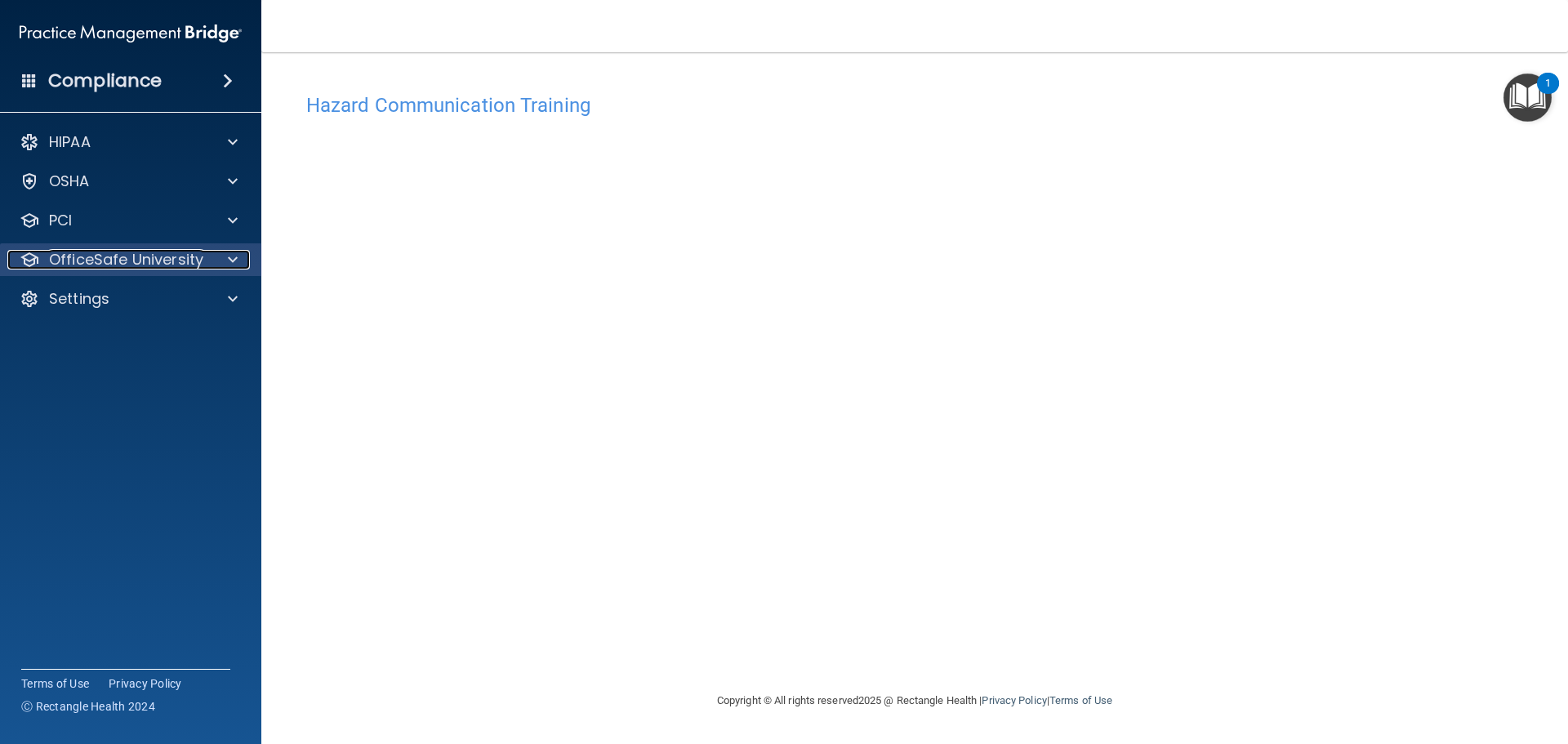
click at [142, 260] on p "OfficeSafe University" at bounding box center [126, 260] width 154 height 19
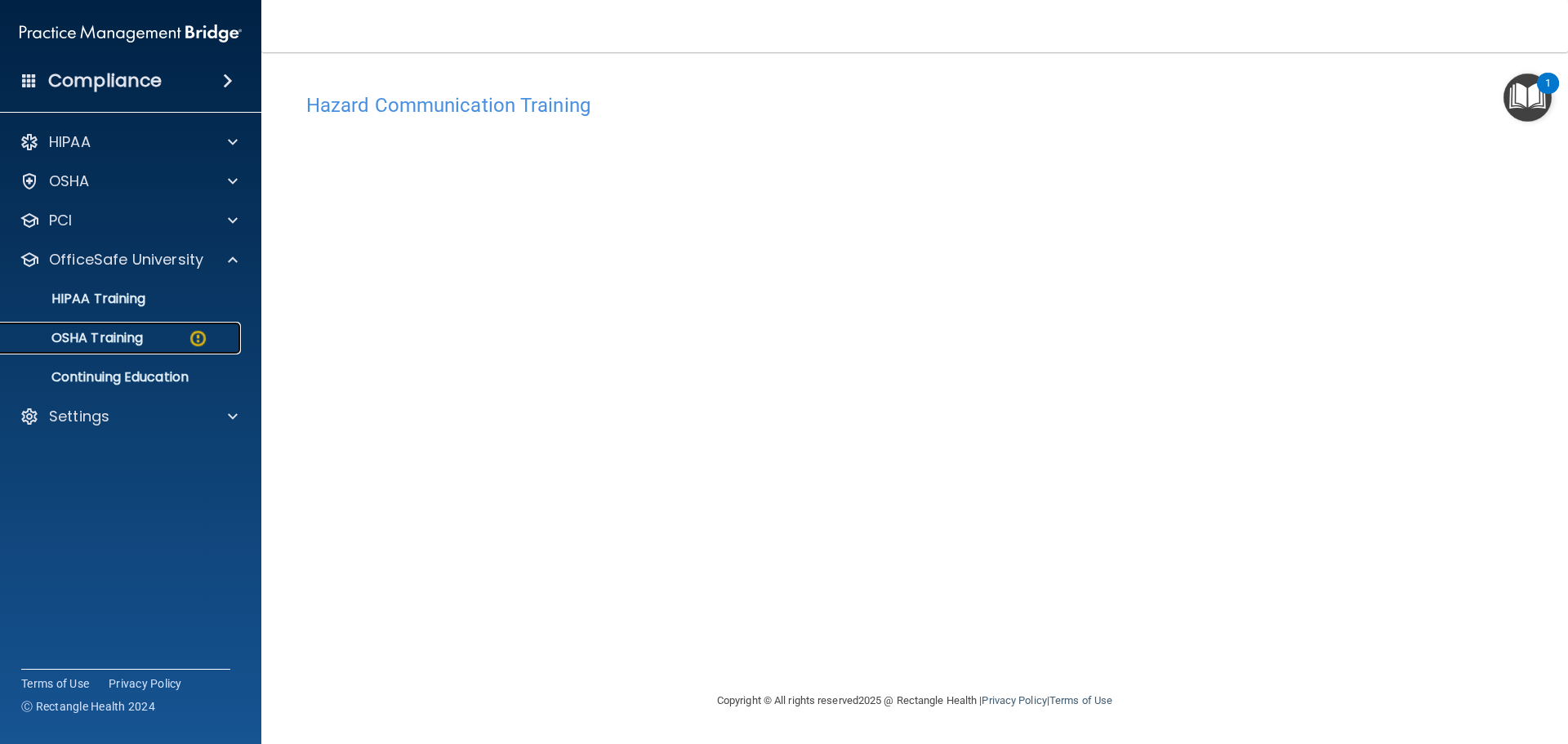
click at [117, 334] on p "OSHA Training" at bounding box center [76, 338] width 132 height 16
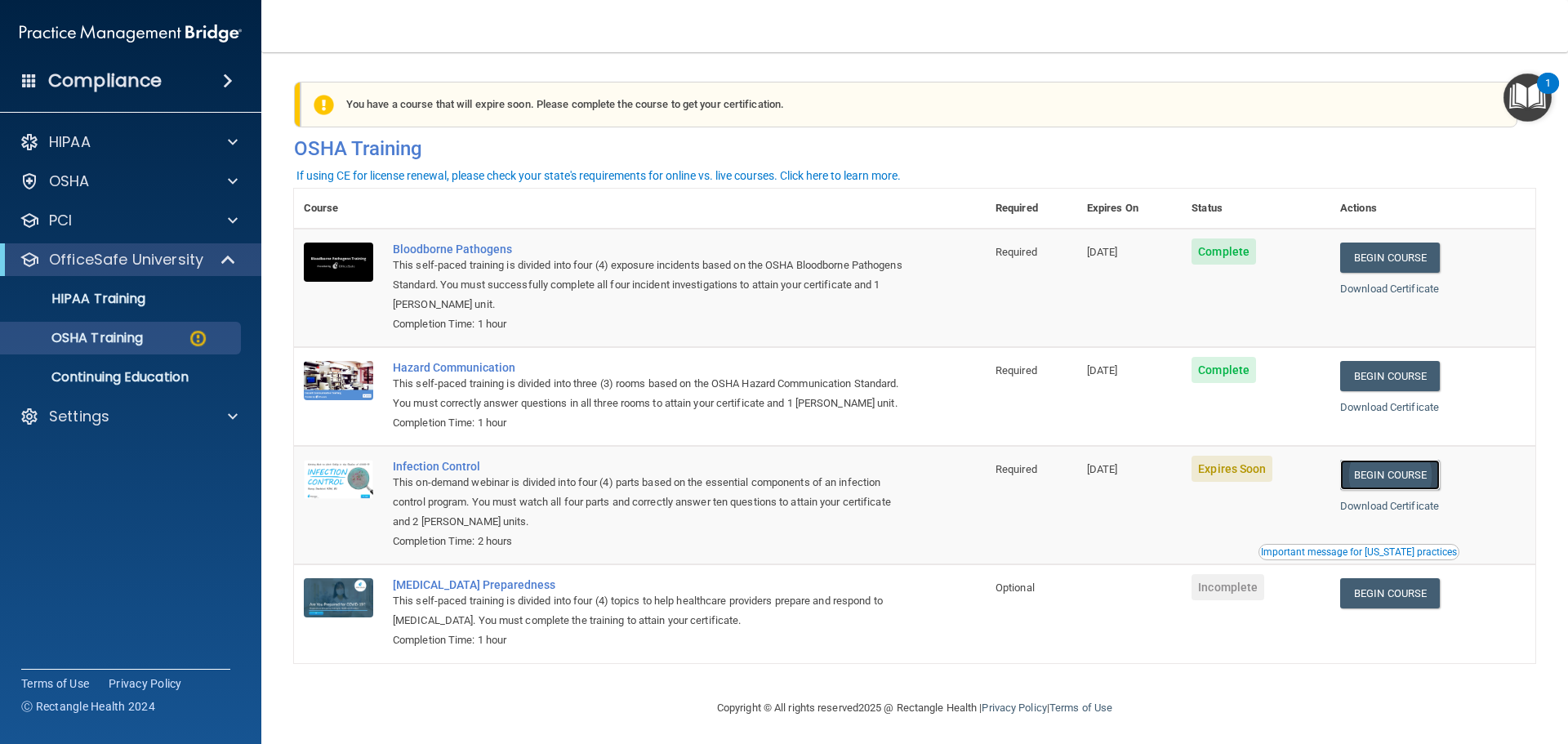
click at [1395, 490] on link "Begin Course" at bounding box center [1389, 475] width 100 height 30
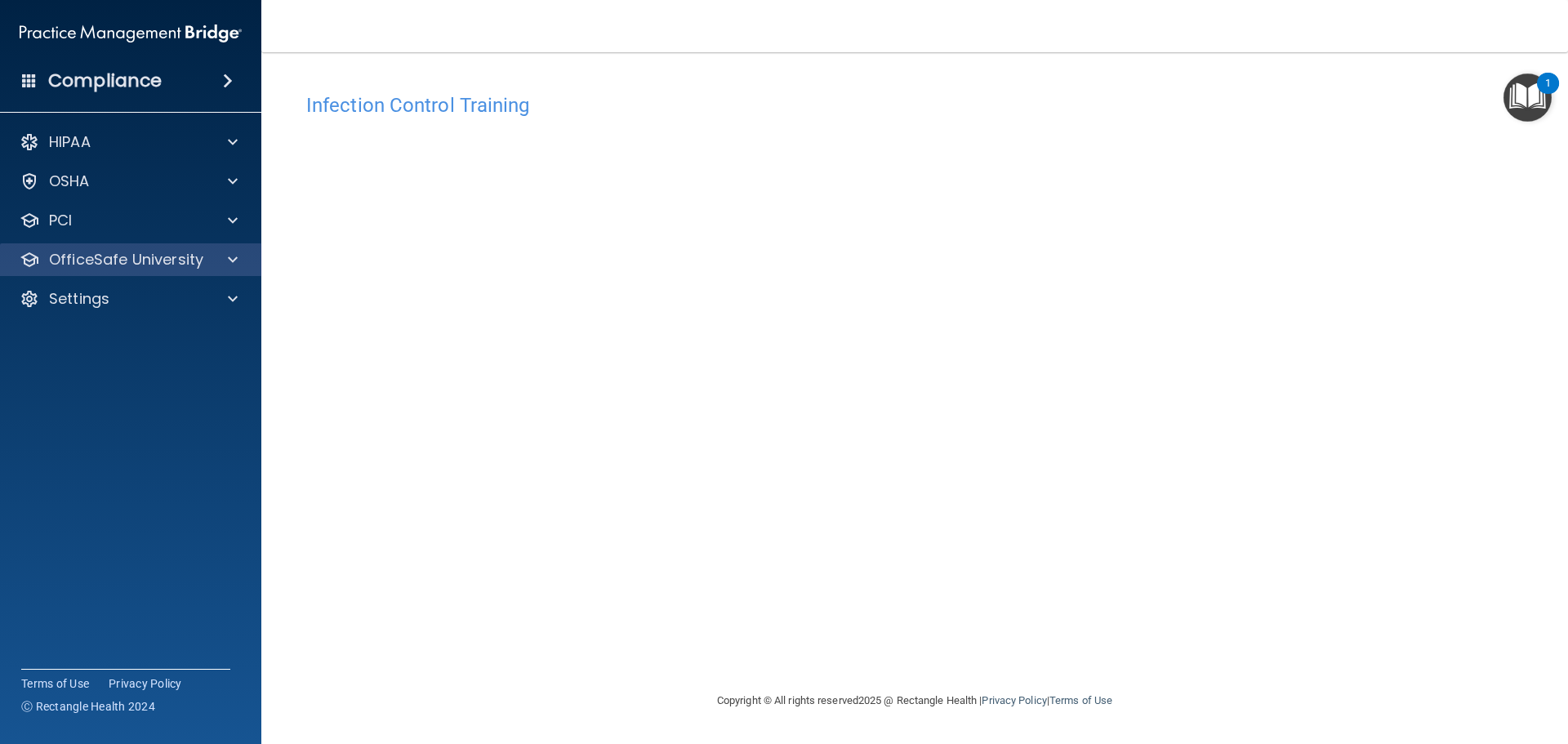
click at [208, 275] on div "OfficeSafe University" at bounding box center [131, 260] width 262 height 33
click at [209, 273] on div "OfficeSafe University" at bounding box center [131, 260] width 262 height 33
click at [237, 266] on div at bounding box center [230, 260] width 41 height 19
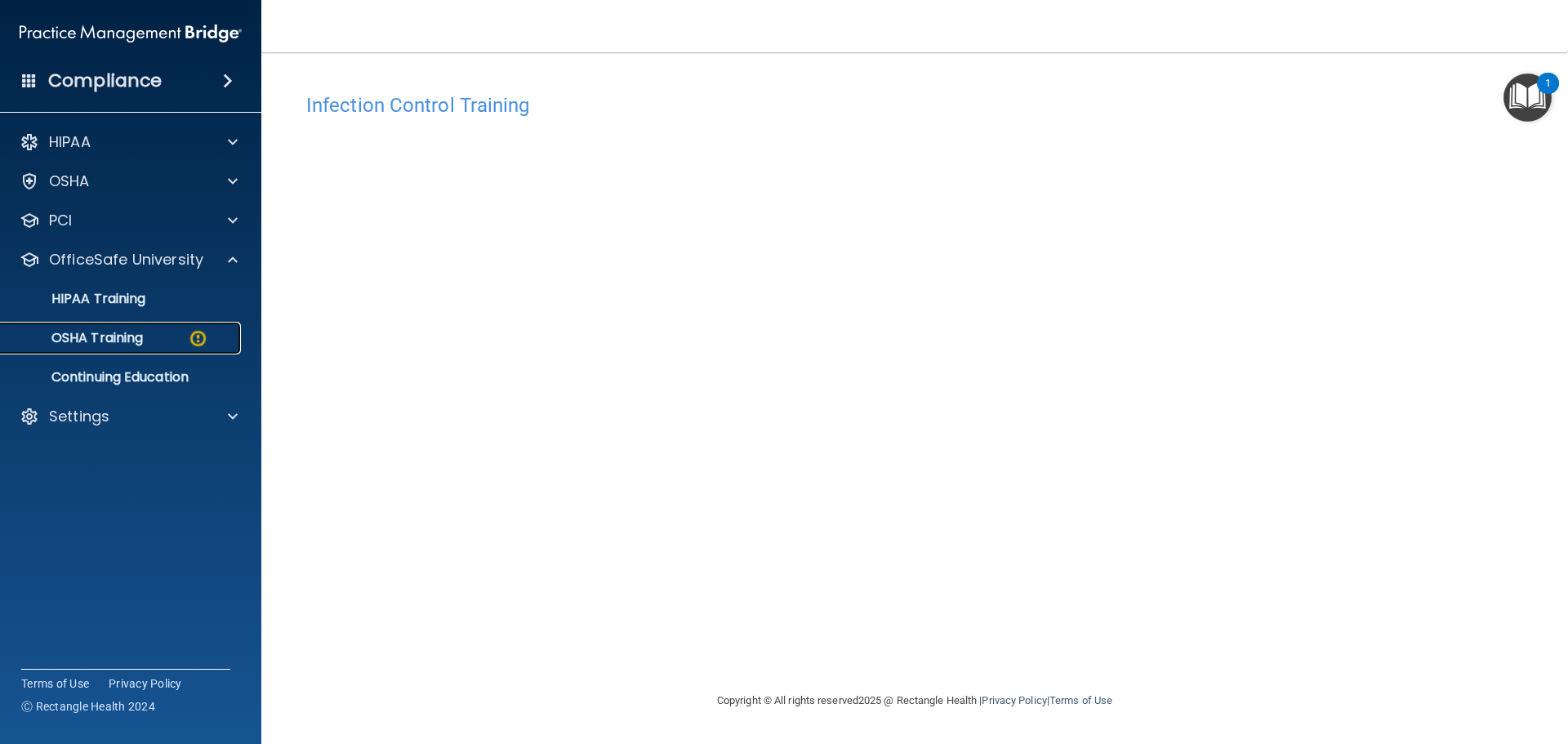
click at [129, 330] on p "OSHA Training" at bounding box center [76, 338] width 132 height 16
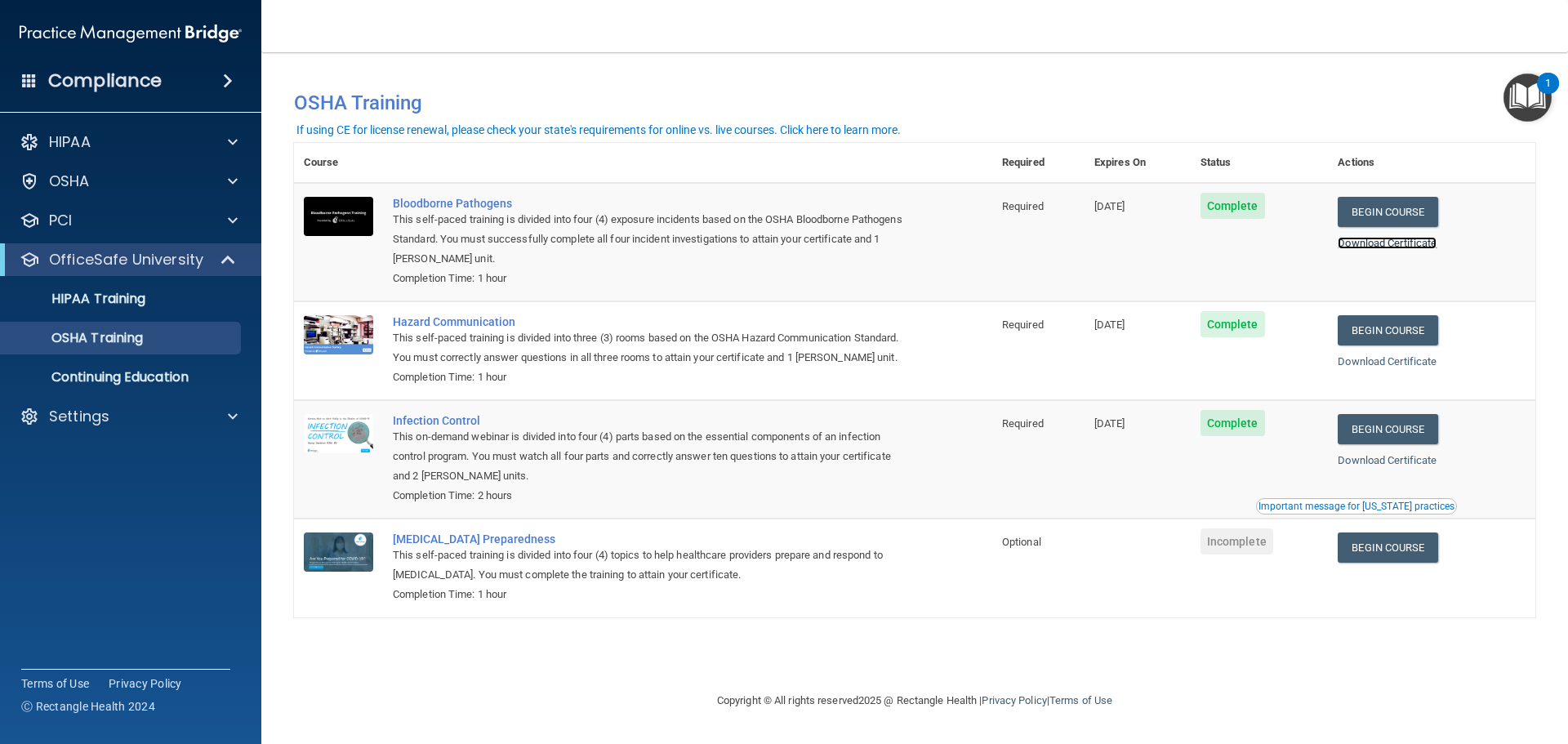
click at [1408, 247] on link "Download Certificate" at bounding box center [1387, 243] width 99 height 12
click at [1401, 360] on link "Download Certificate" at bounding box center [1387, 361] width 99 height 12
click at [1371, 467] on link "Download Certificate" at bounding box center [1387, 461] width 99 height 12
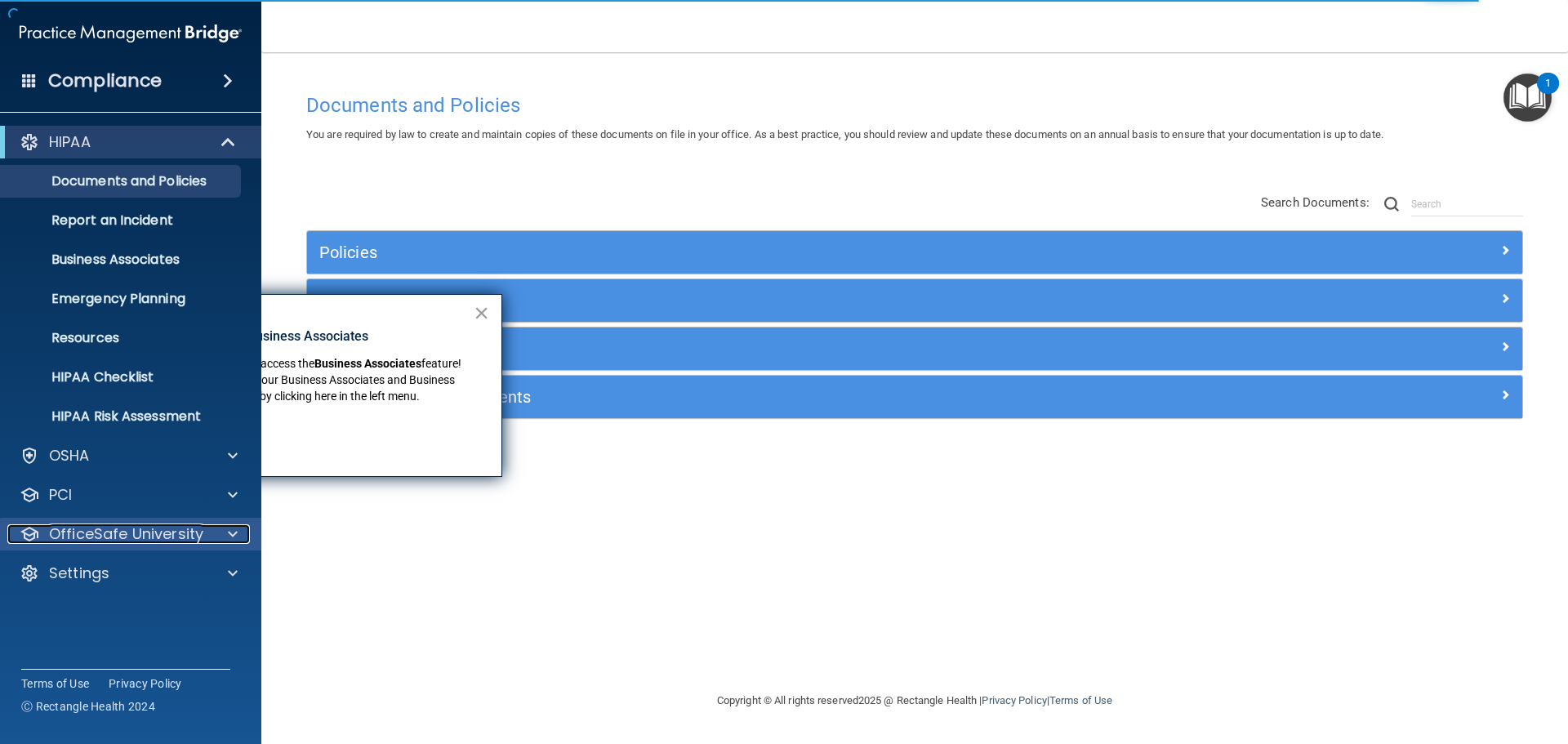
click at [162, 524] on p "OfficeSafe University" at bounding box center [126, 534] width 154 height 19
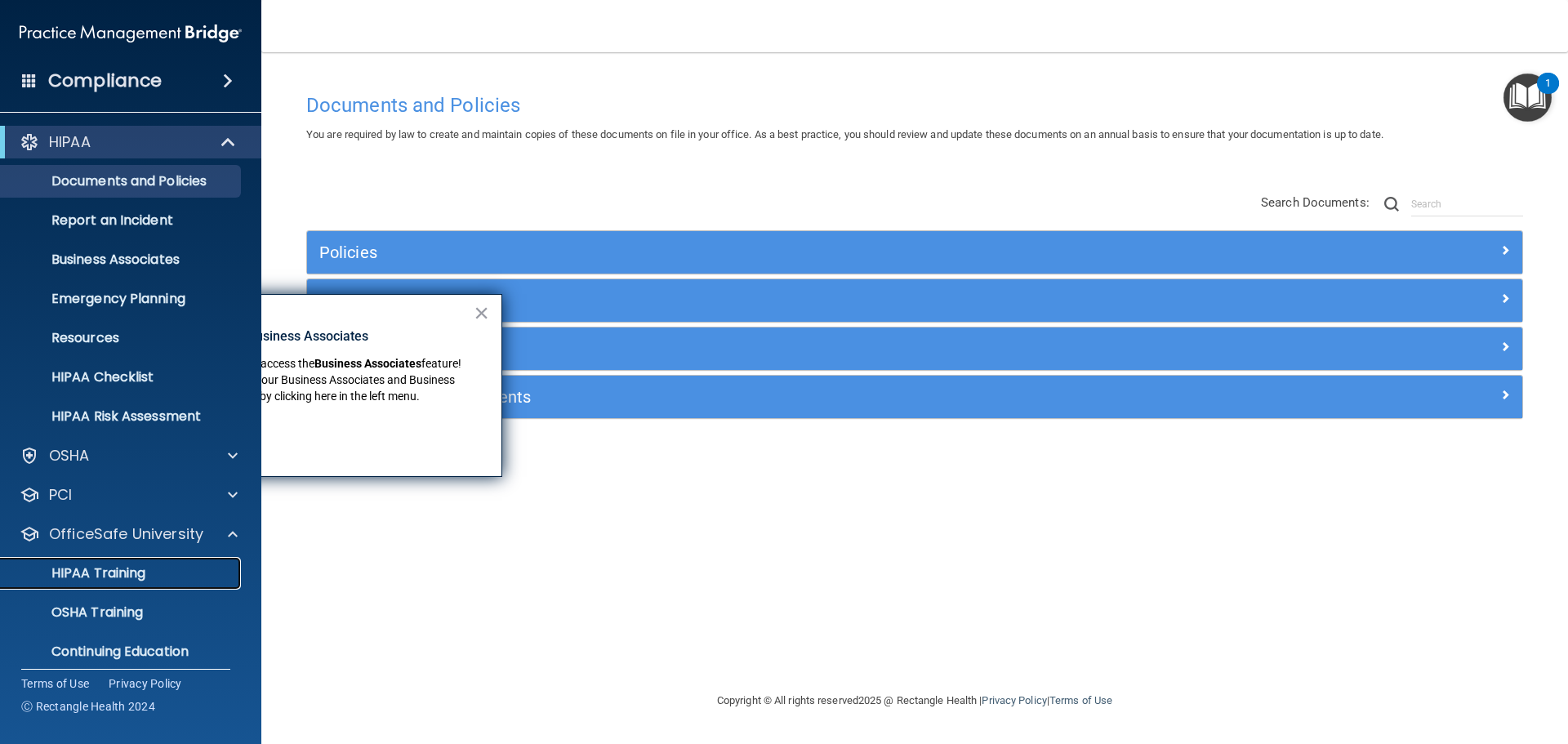
click at [133, 572] on p "HIPAA Training" at bounding box center [78, 573] width 135 height 16
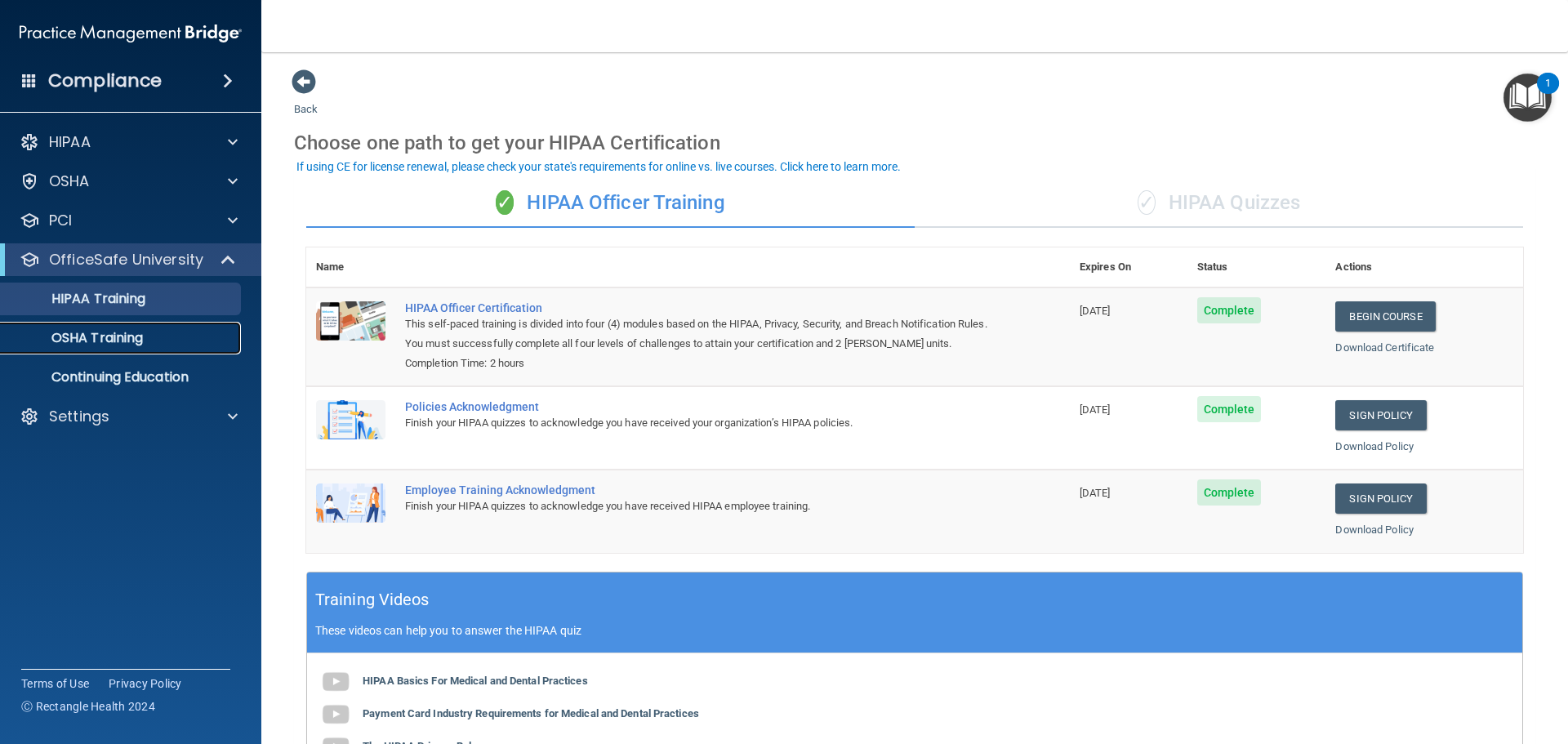
click at [136, 339] on p "OSHA Training" at bounding box center [76, 338] width 132 height 16
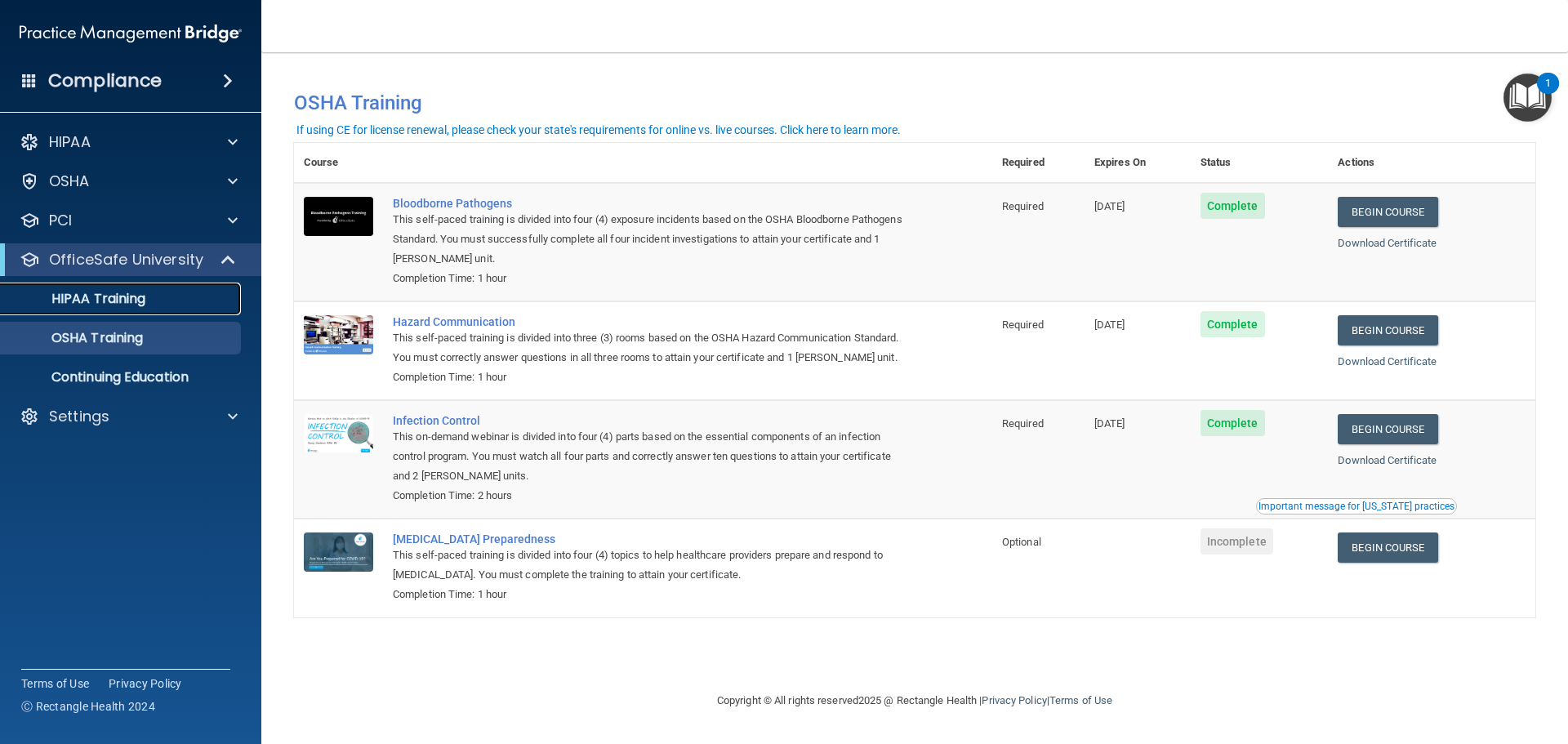
click at [134, 302] on p "HIPAA Training" at bounding box center [78, 298] width 135 height 16
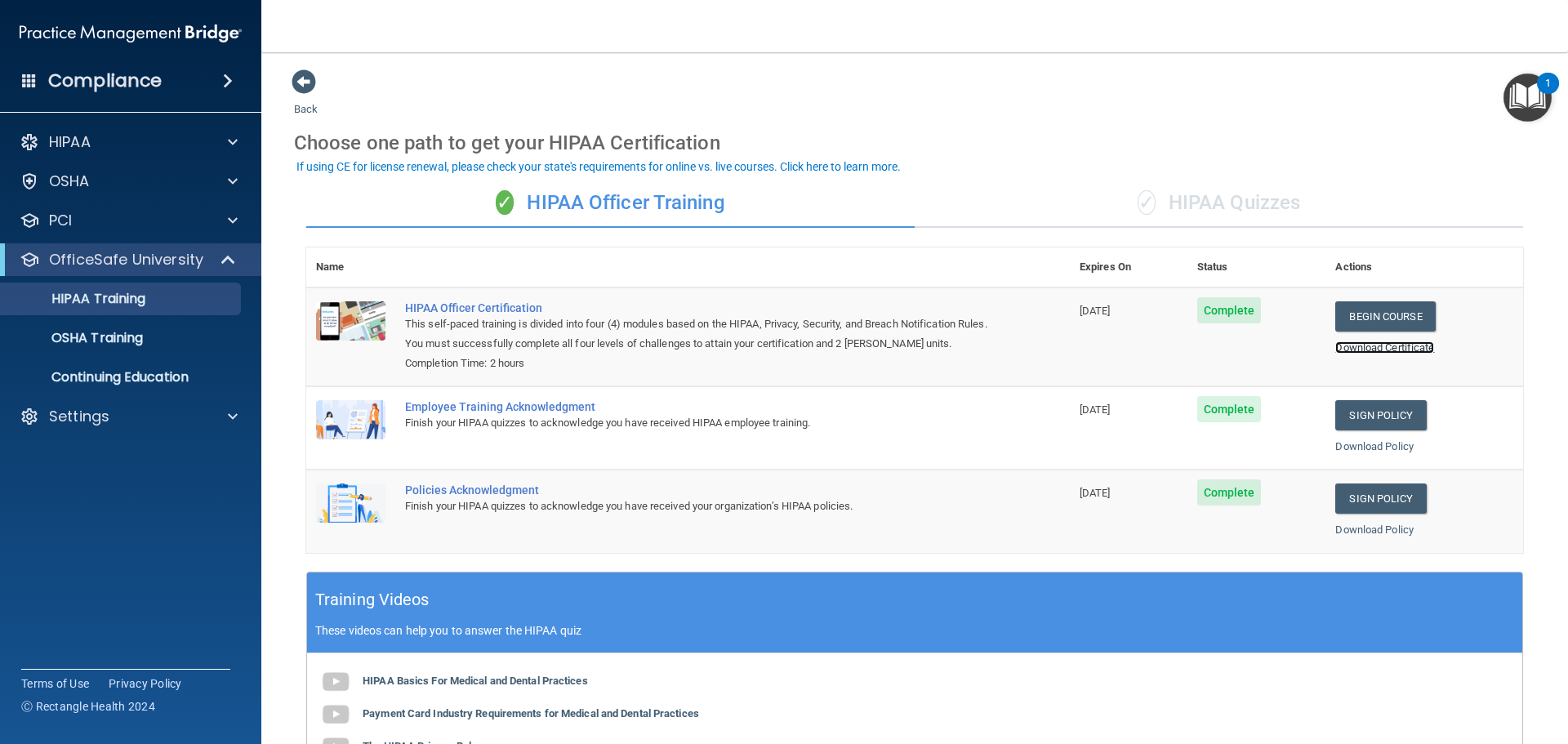
click at [1346, 347] on link "Download Certificate" at bounding box center [1385, 347] width 99 height 12
